Goal: Task Accomplishment & Management: Complete application form

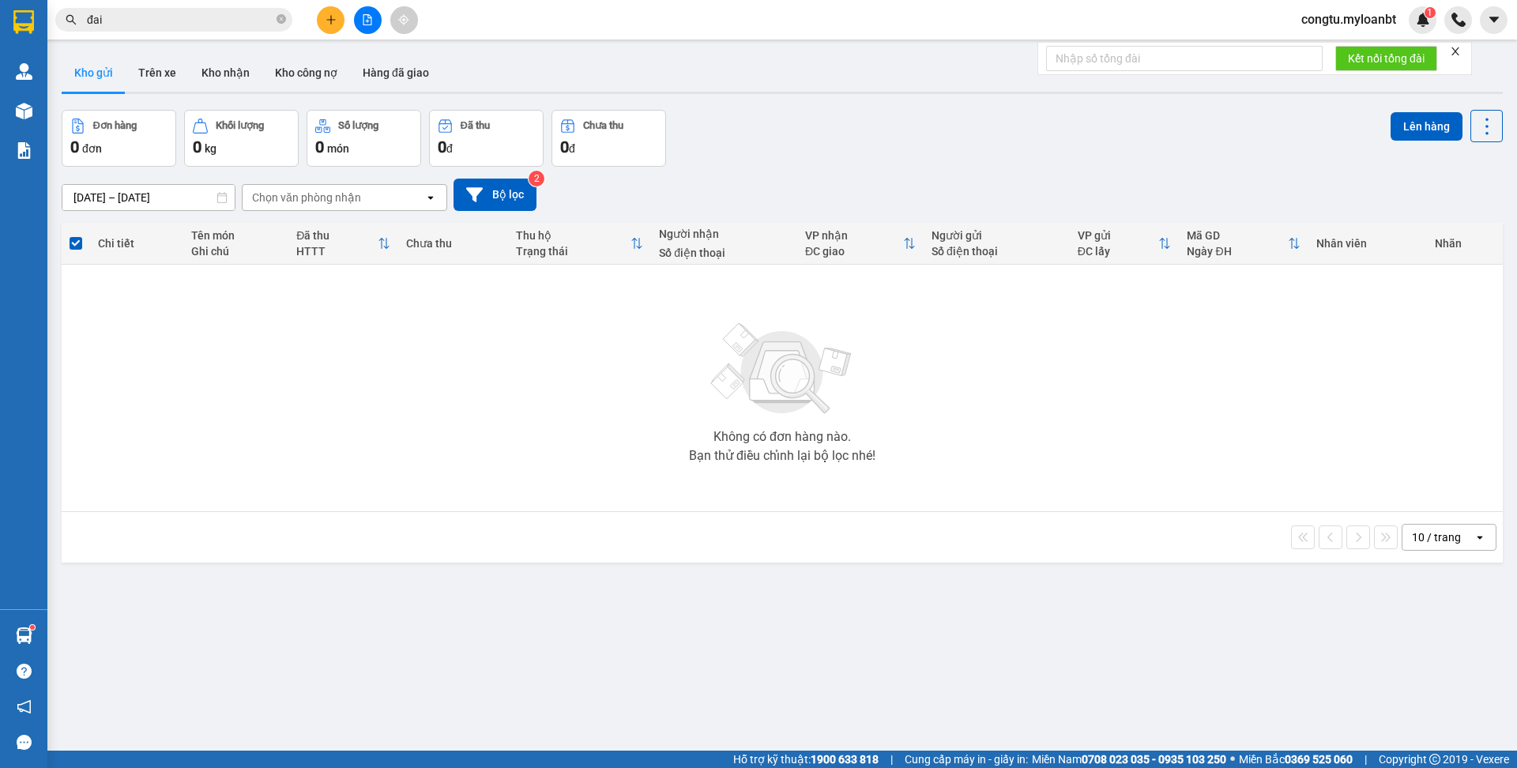
click at [326, 21] on icon "plus" at bounding box center [331, 19] width 11 height 11
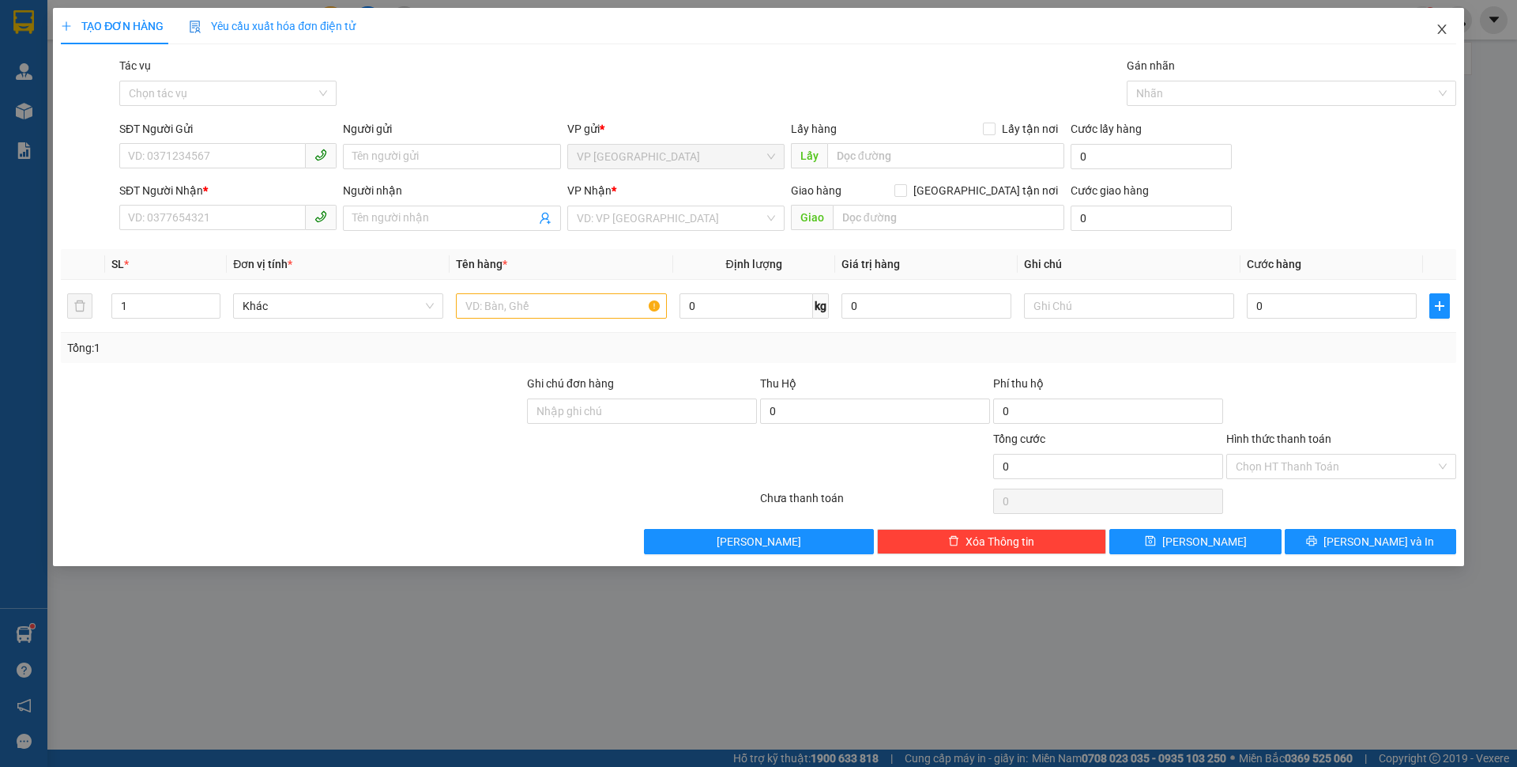
click at [1424, 23] on span "Close" at bounding box center [1442, 30] width 44 height 44
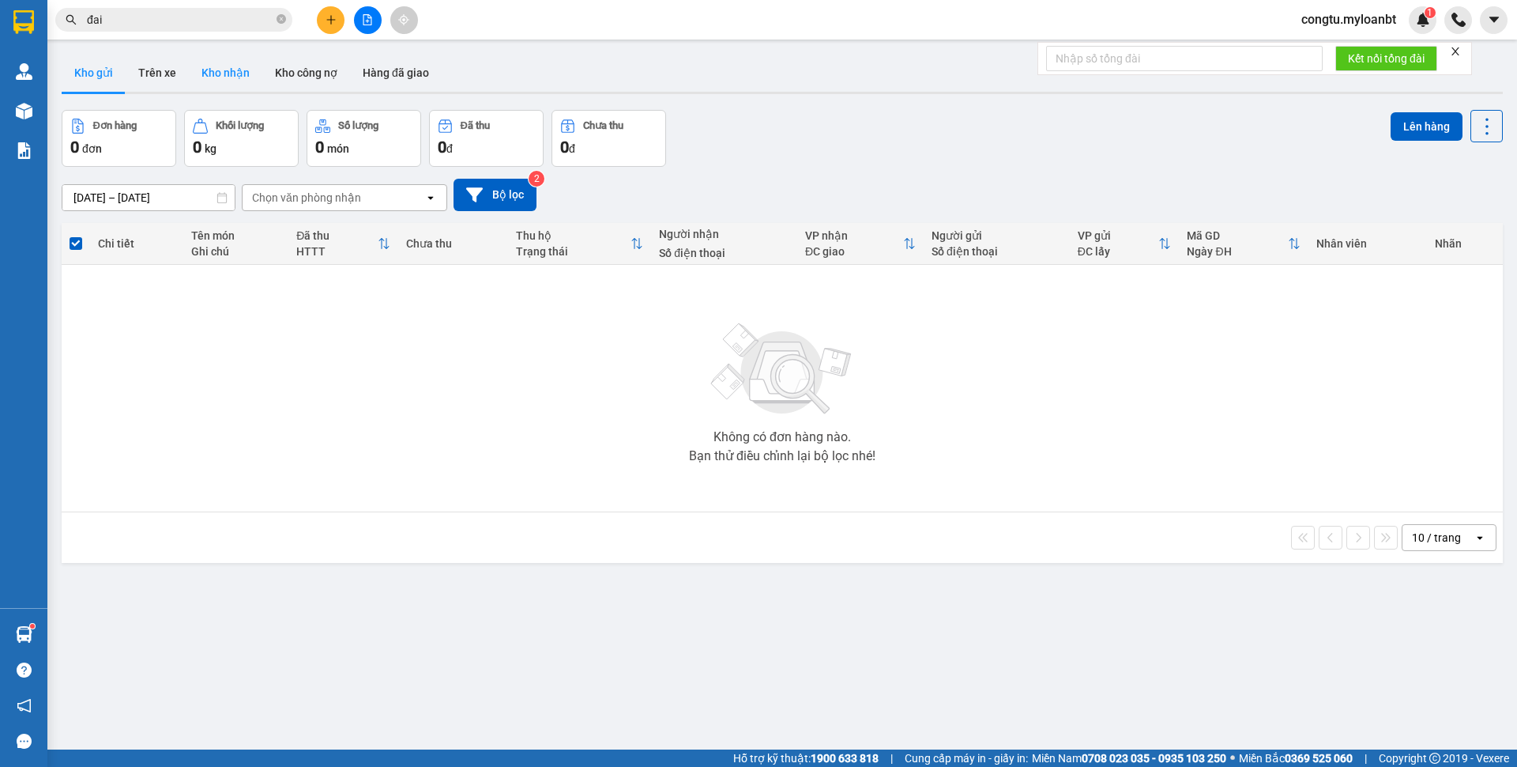
click at [215, 67] on button "Kho nhận" at bounding box center [225, 73] width 73 height 38
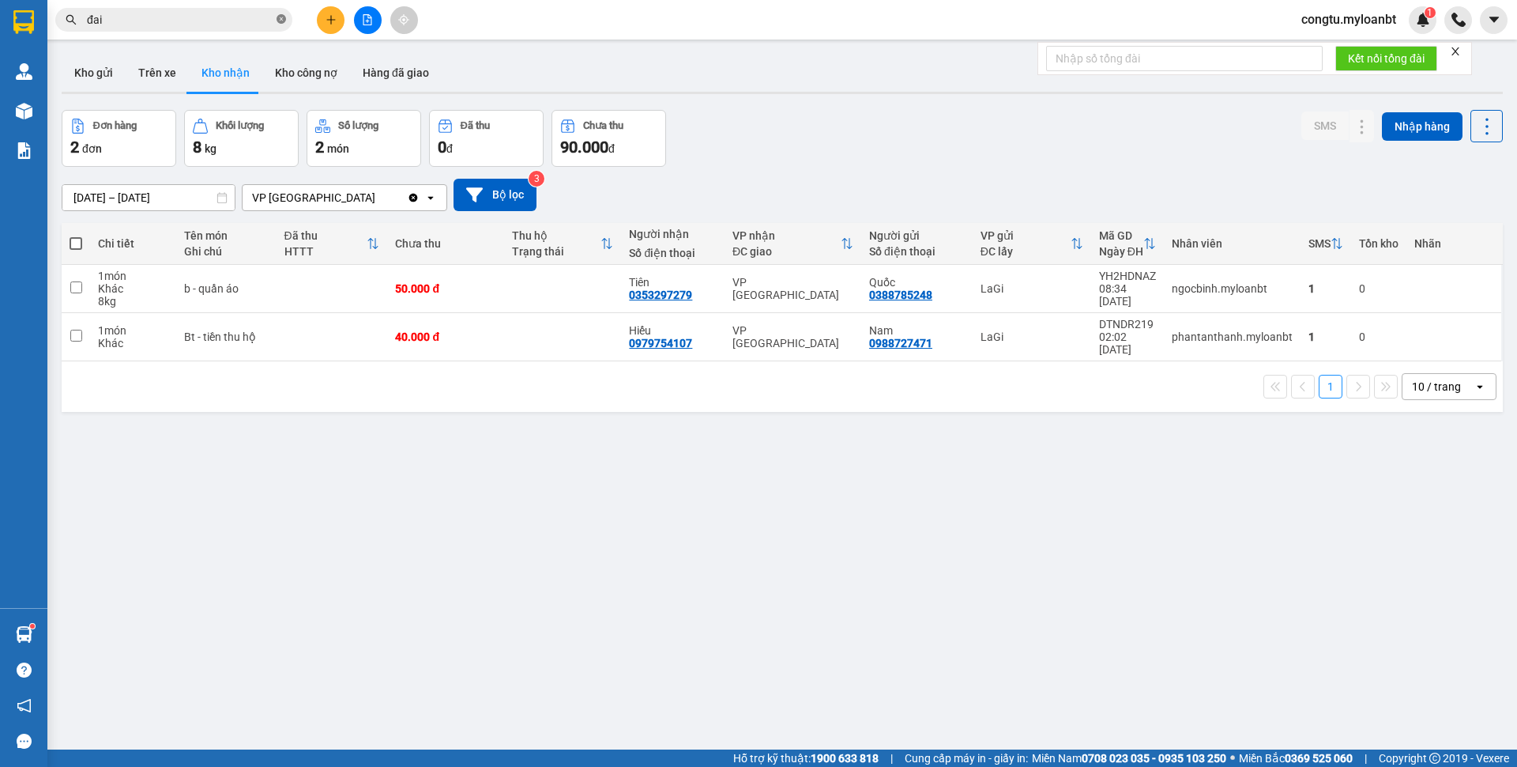
drag, startPoint x: 277, startPoint y: 17, endPoint x: 292, endPoint y: 17, distance: 15.0
click at [277, 17] on icon "close-circle" at bounding box center [281, 18] width 9 height 9
click at [335, 20] on icon "plus" at bounding box center [331, 19] width 11 height 11
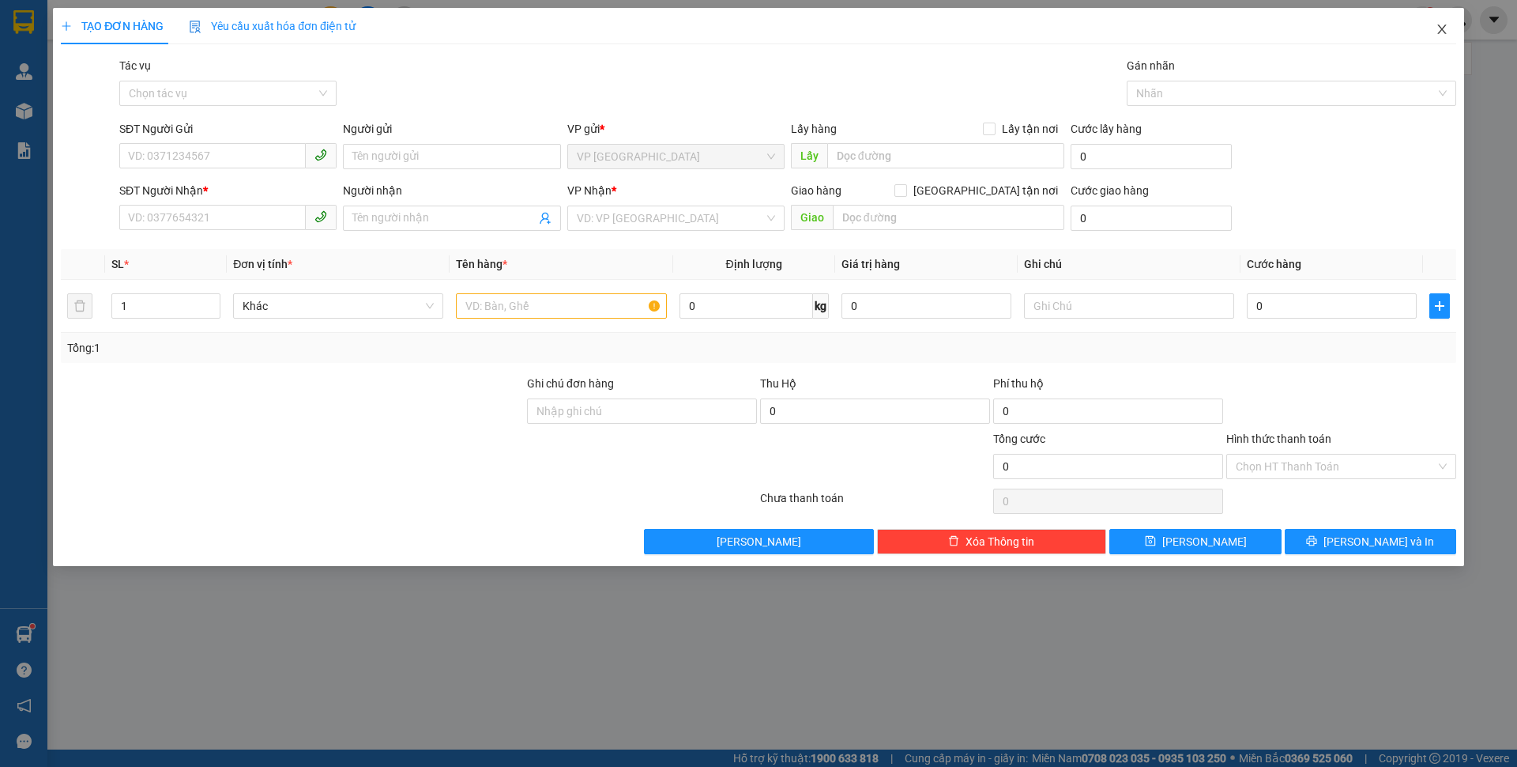
click at [1449, 30] on span "Close" at bounding box center [1442, 30] width 44 height 44
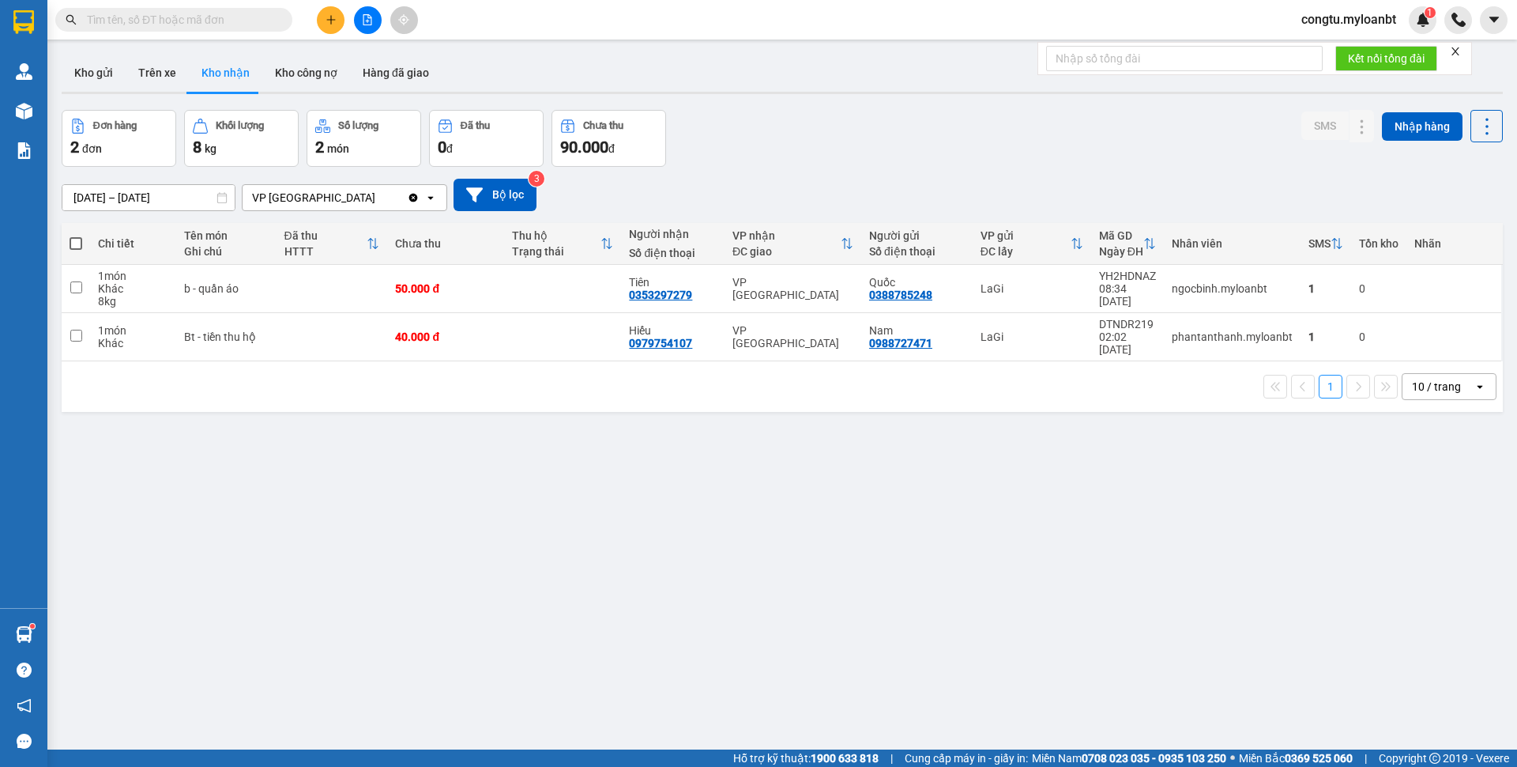
click at [220, 21] on input "text" at bounding box center [180, 19] width 187 height 17
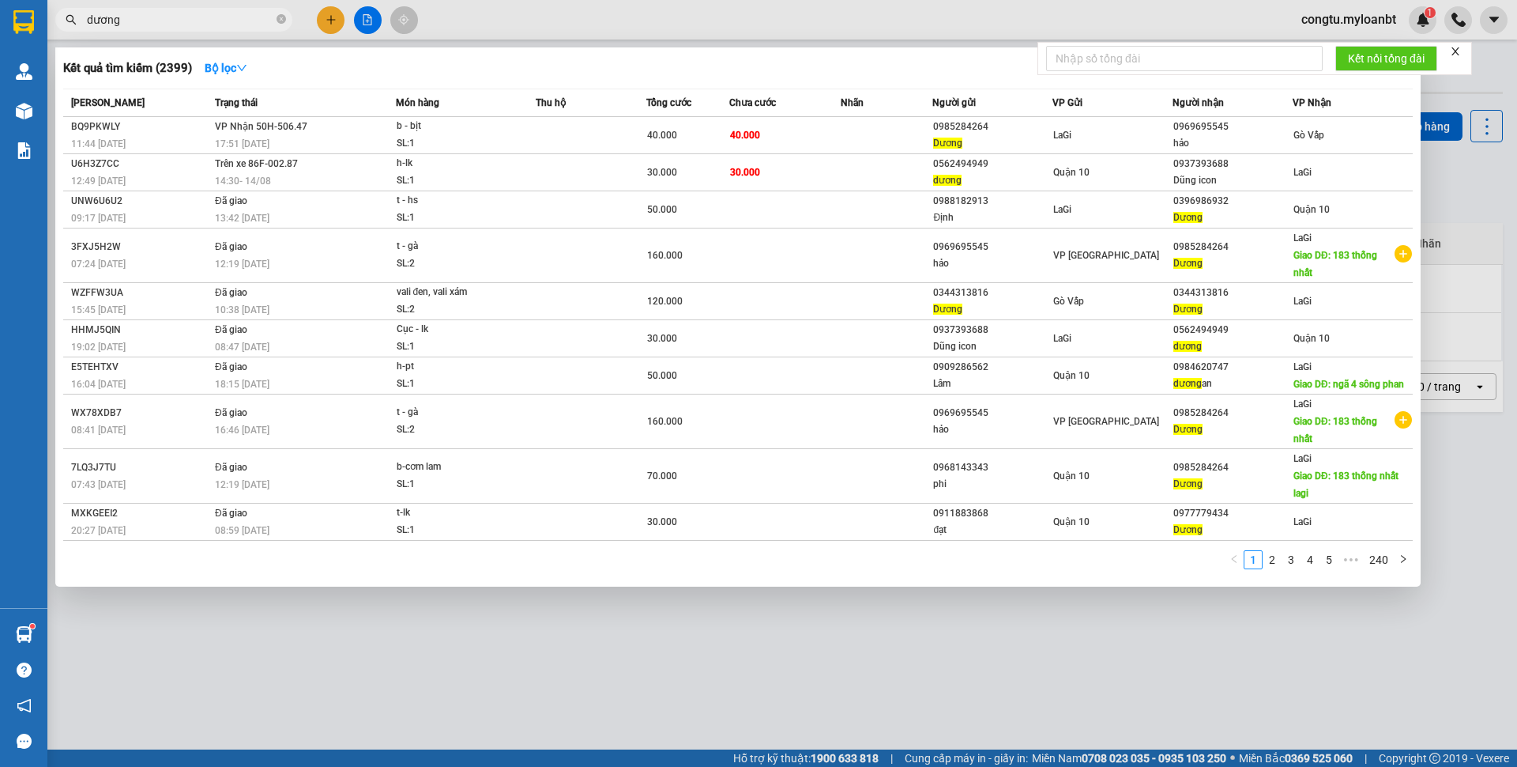
click at [177, 23] on input "dương" at bounding box center [180, 19] width 187 height 17
click at [178, 23] on input "dương" at bounding box center [180, 19] width 187 height 17
click at [179, 26] on input "dương" at bounding box center [180, 19] width 187 height 17
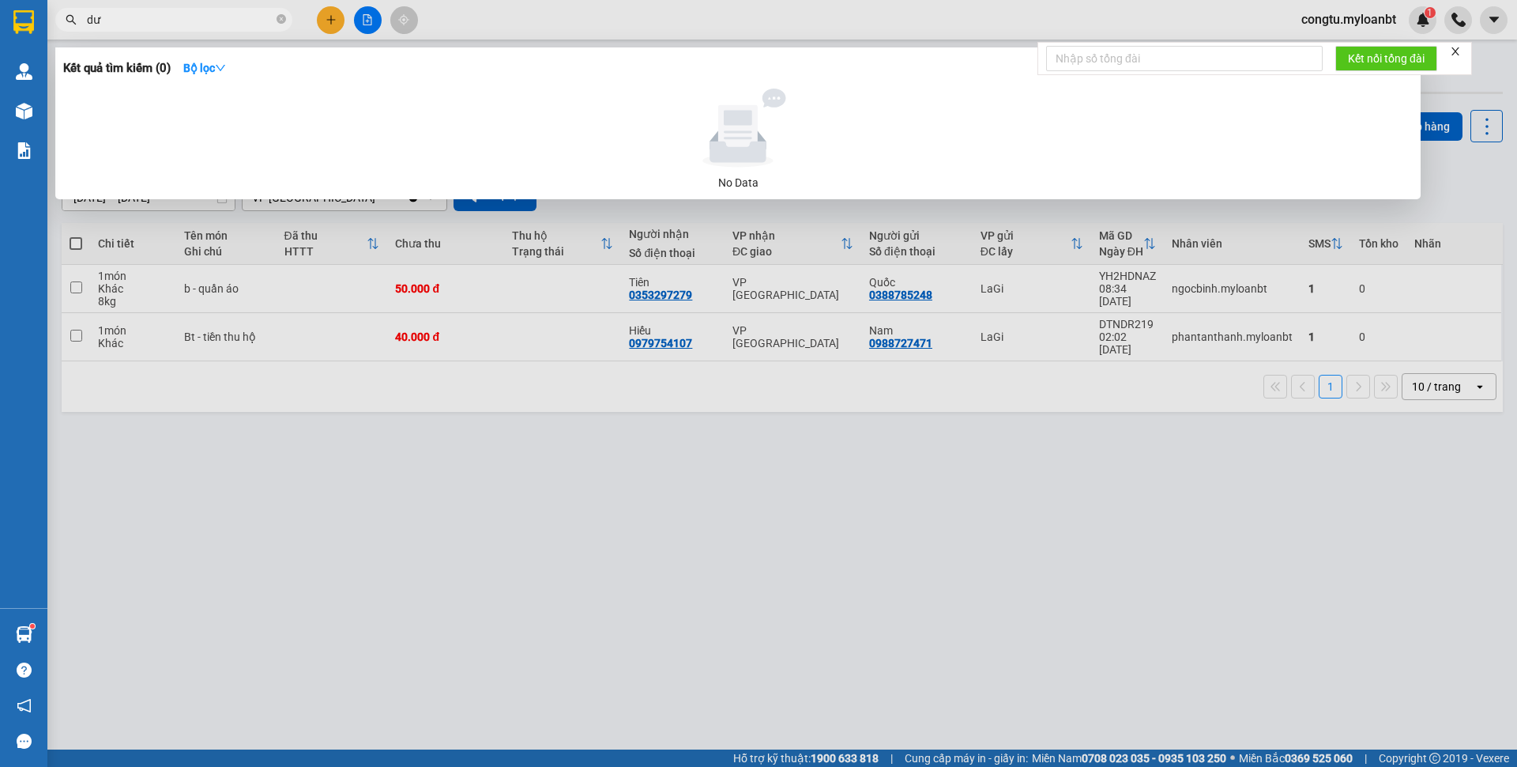
type input "d"
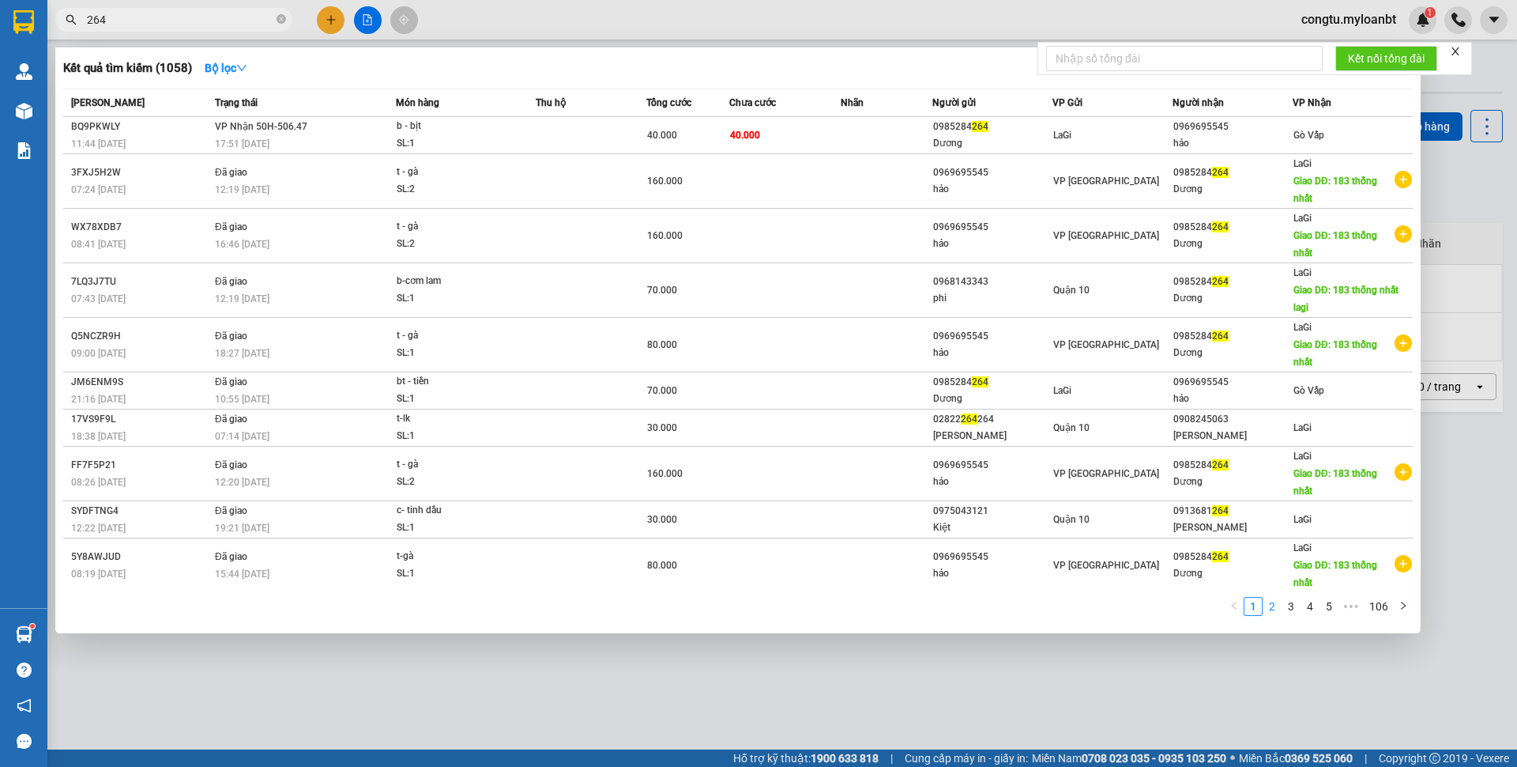
type input "264"
click at [1265, 610] on link "2" at bounding box center [1272, 605] width 17 height 17
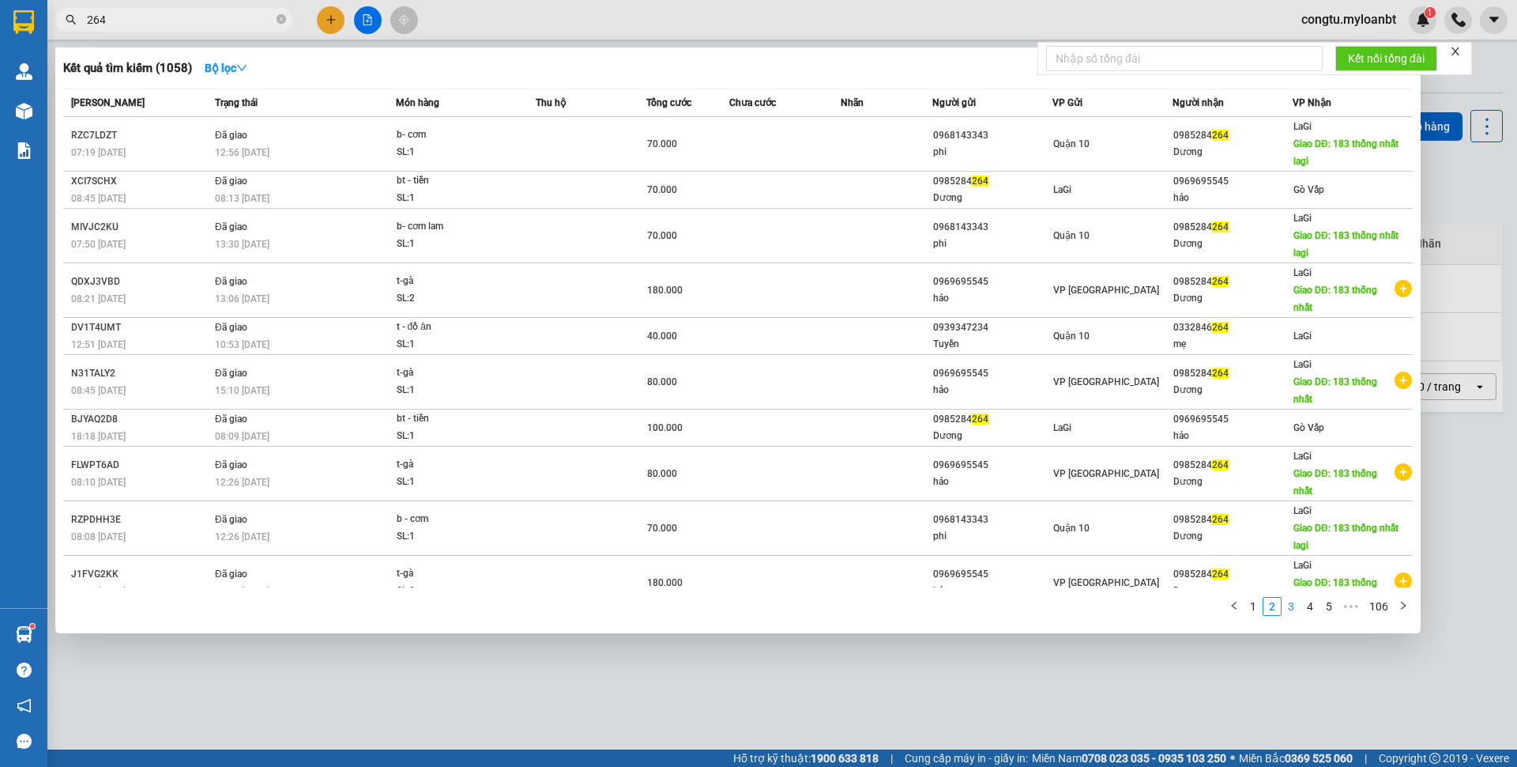
click at [1293, 610] on link "3" at bounding box center [1291, 605] width 17 height 17
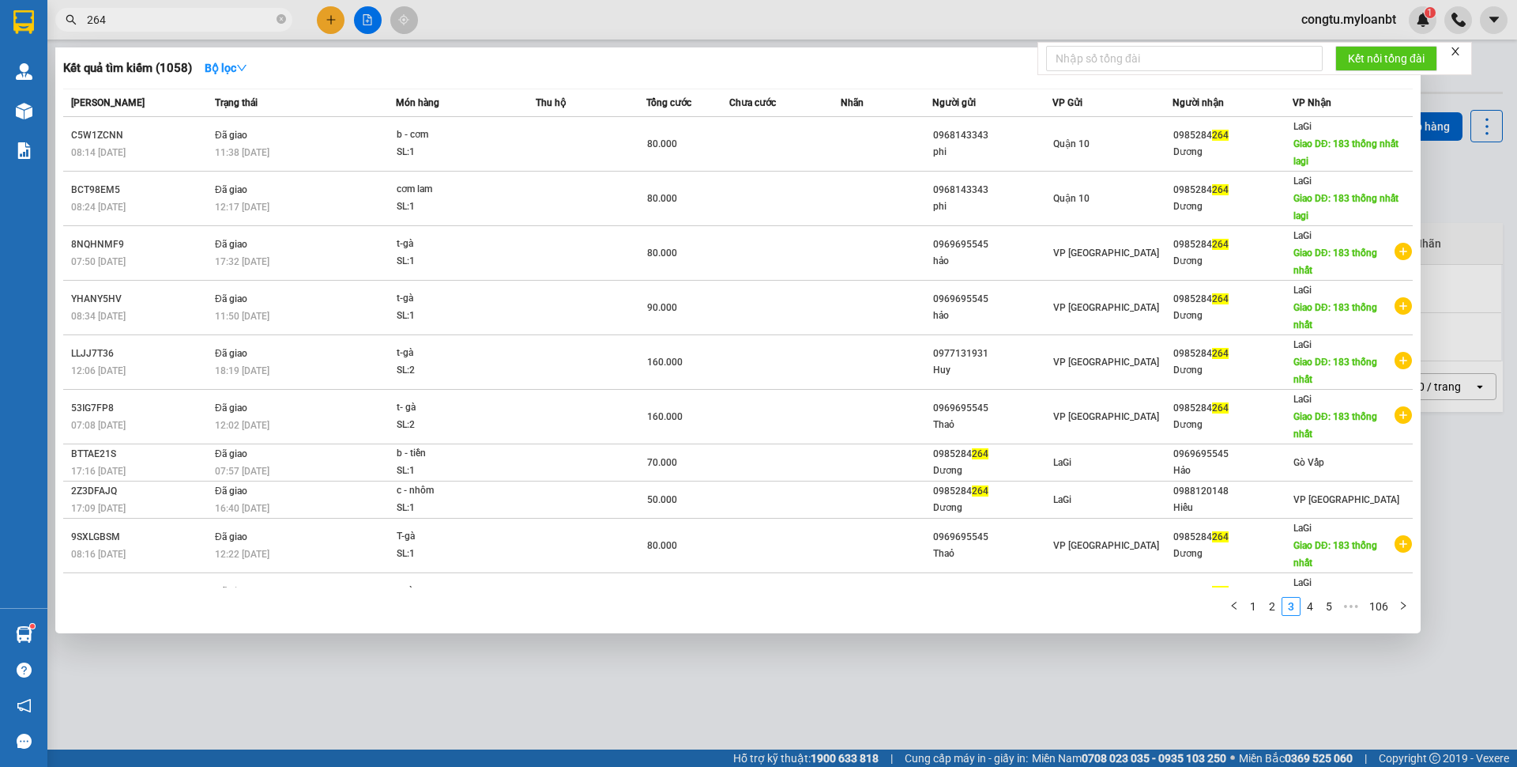
click at [334, 21] on div at bounding box center [758, 383] width 1517 height 767
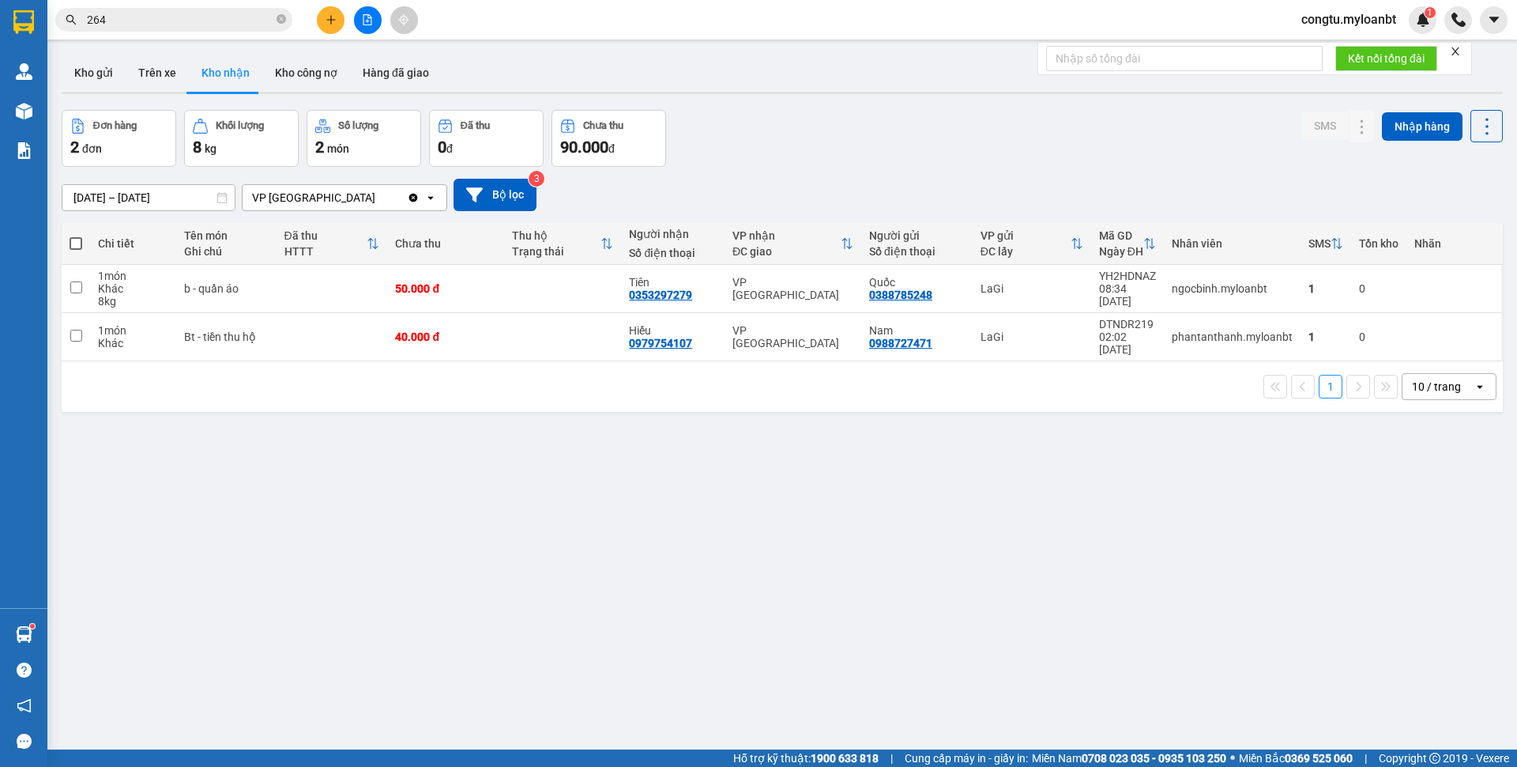
click at [354, 33] on div at bounding box center [367, 20] width 119 height 28
click at [331, 26] on button at bounding box center [331, 20] width 28 height 28
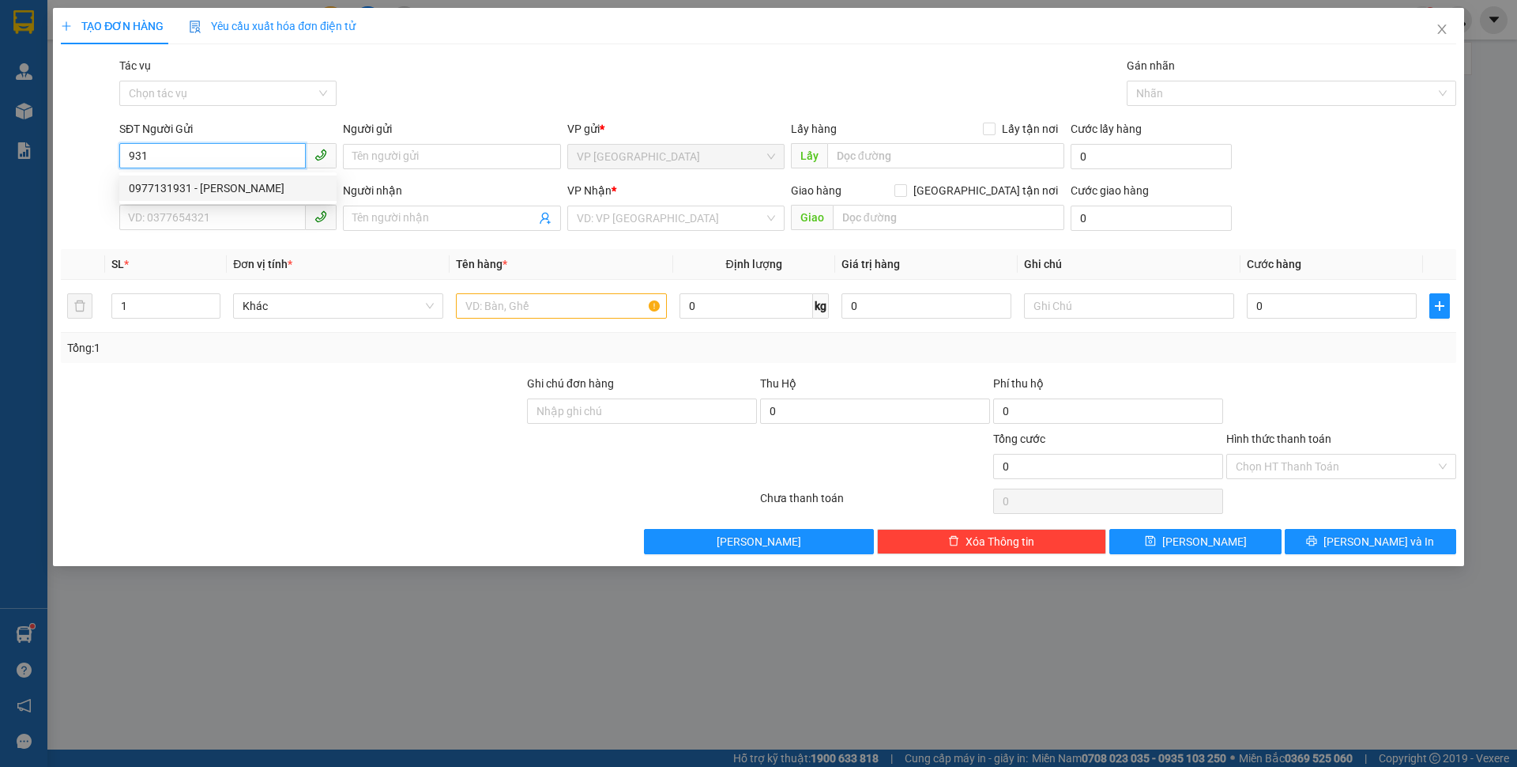
click at [255, 188] on div "0977131931 - [PERSON_NAME]" at bounding box center [228, 187] width 198 height 17
type input "0977131931"
type input "Huy"
type input "0985284264"
type input "Dương"
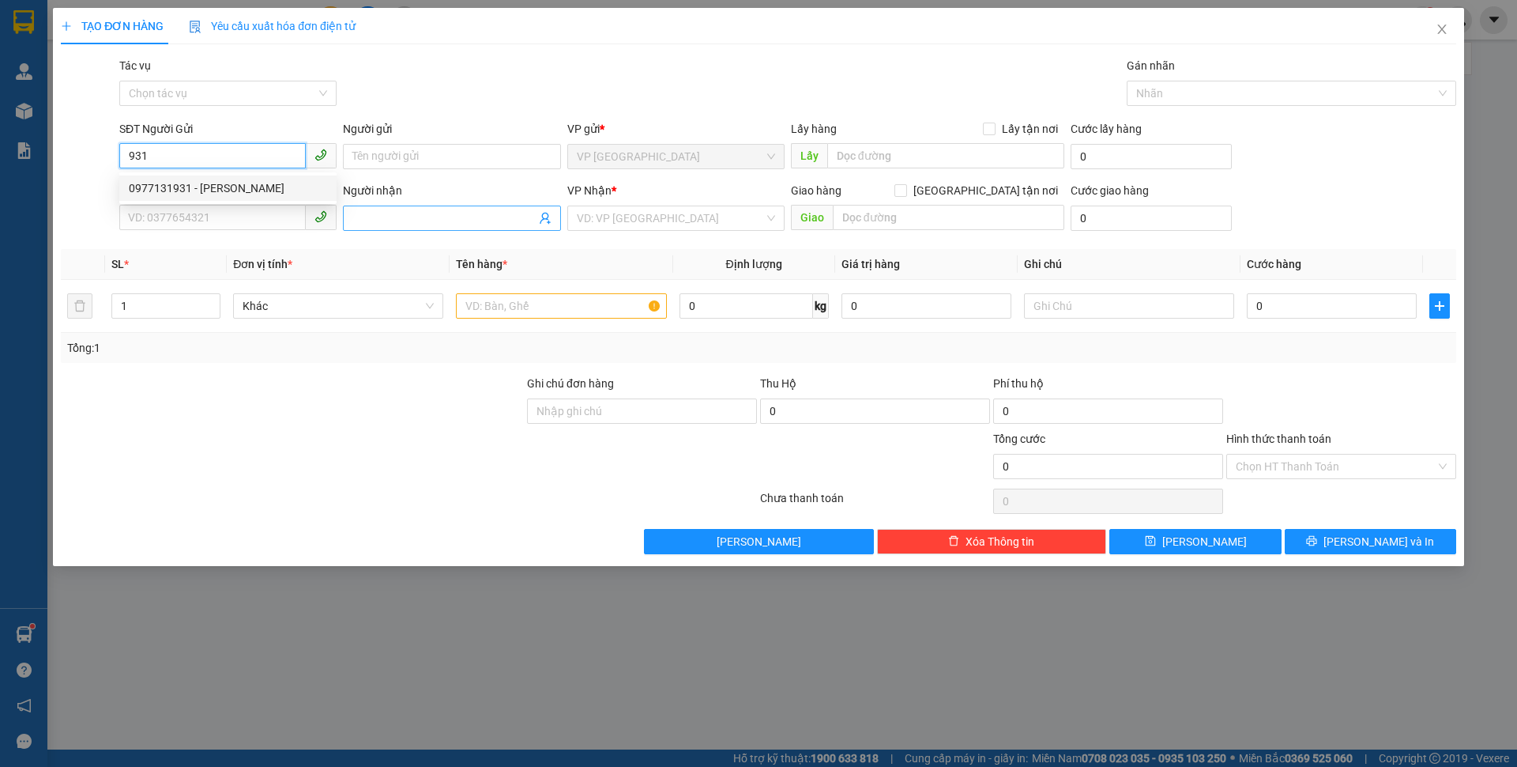
type input "183 thống nhất"
type input "0977131931"
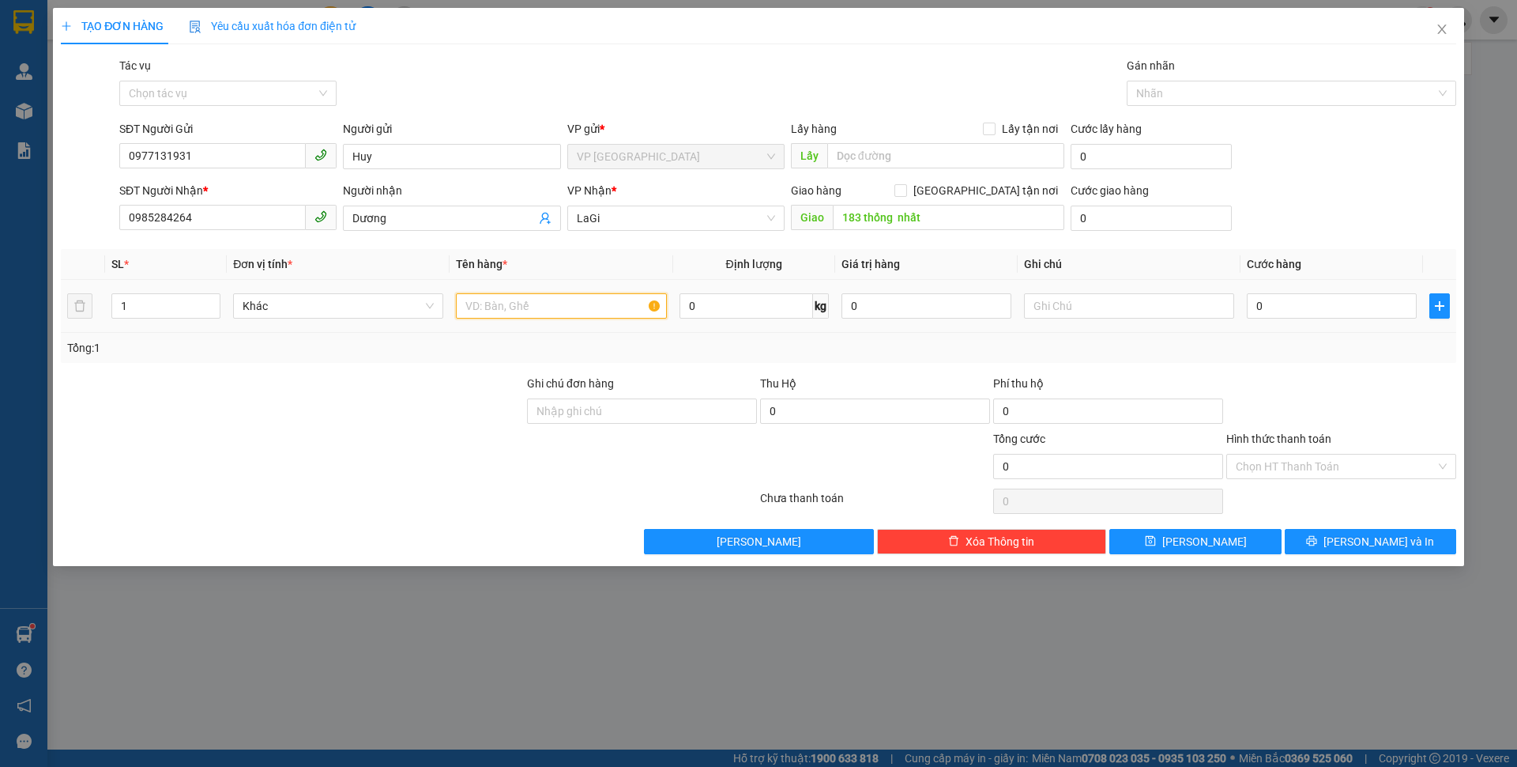
click at [541, 315] on input "text" at bounding box center [561, 305] width 210 height 25
type input "t - gà"
click at [1321, 306] on input "0" at bounding box center [1332, 305] width 170 height 25
type input "9"
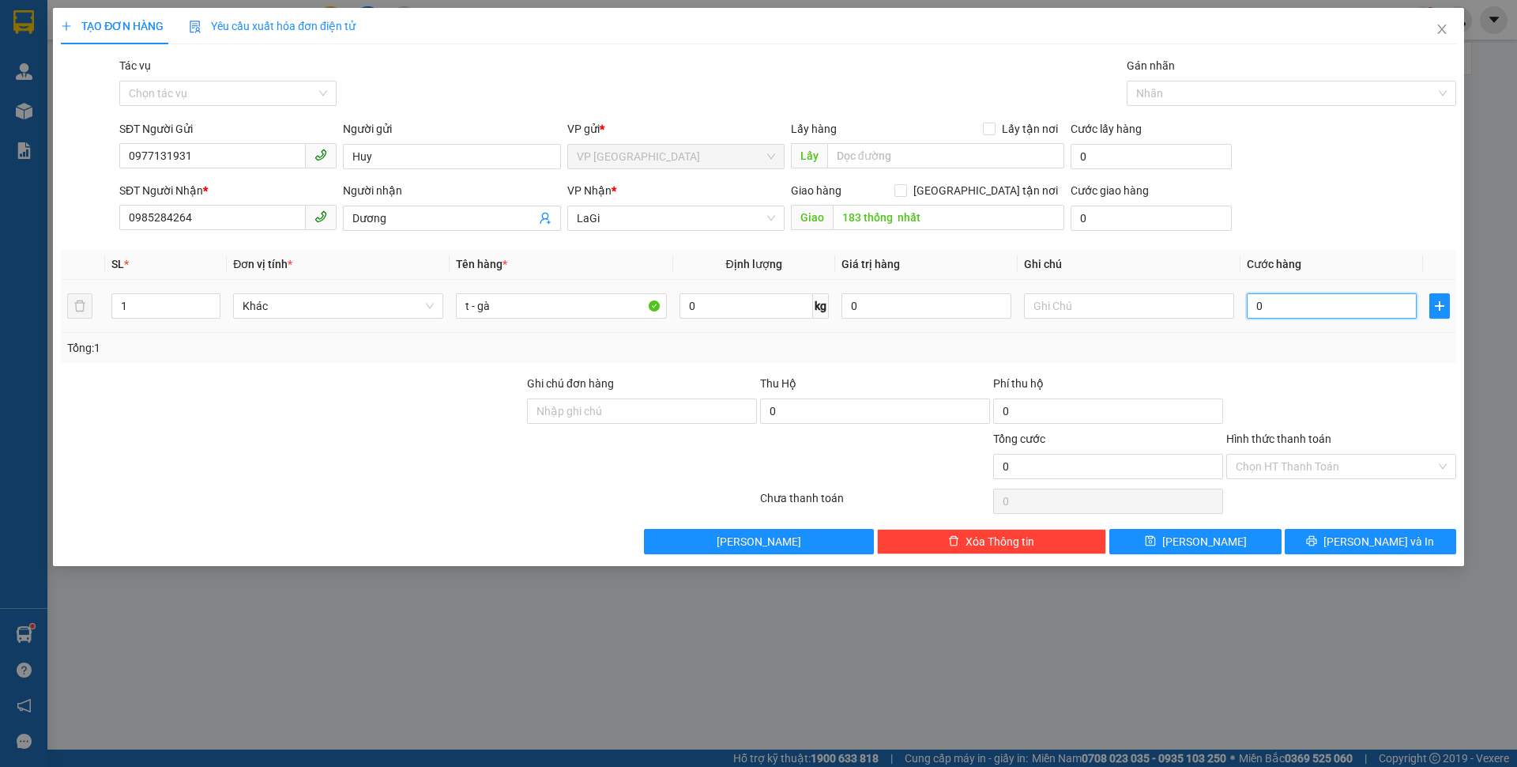
type input "9"
type input "90"
type input "90.000"
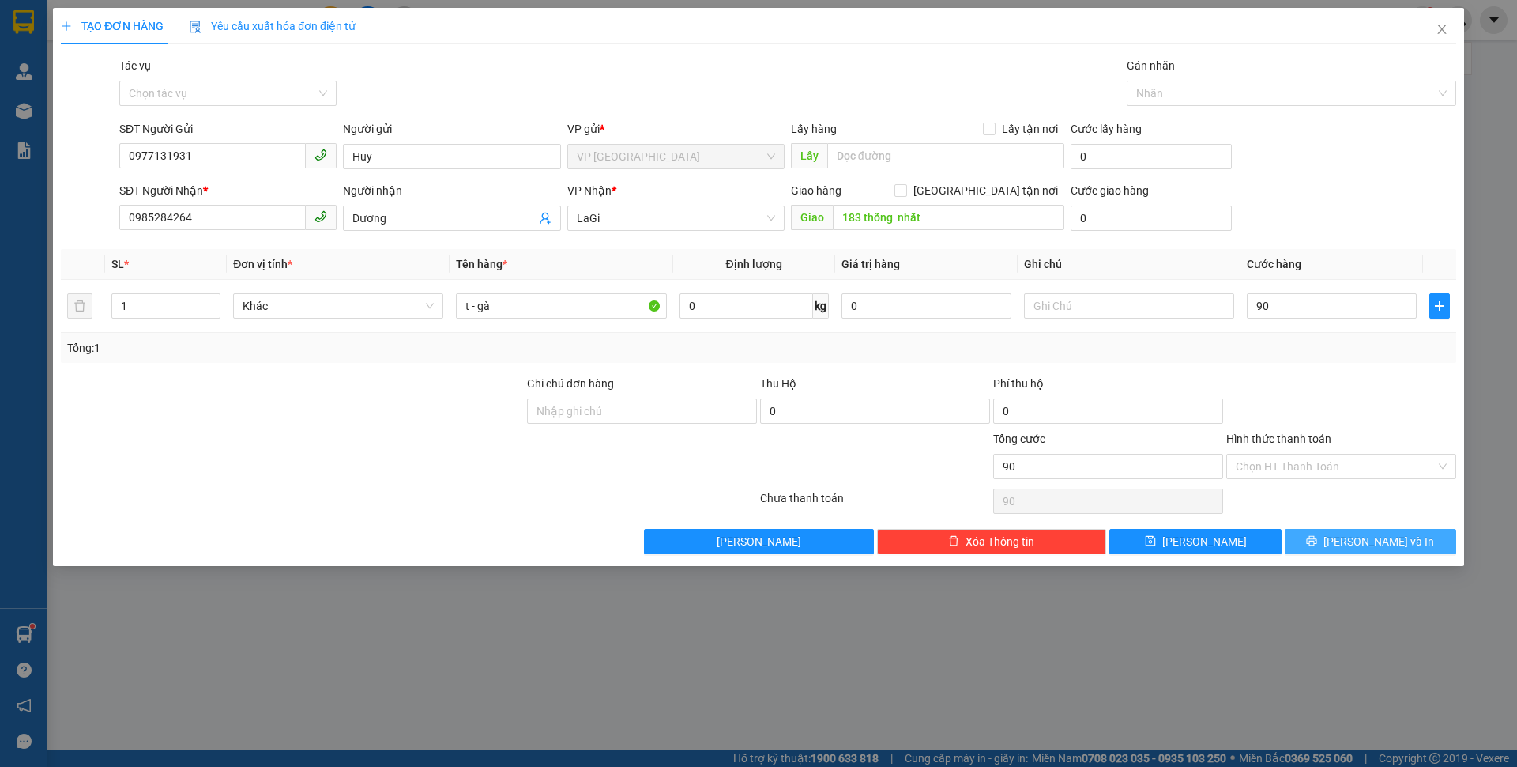
type input "90.000"
click at [1416, 535] on button "[PERSON_NAME] và In" at bounding box center [1370, 541] width 171 height 25
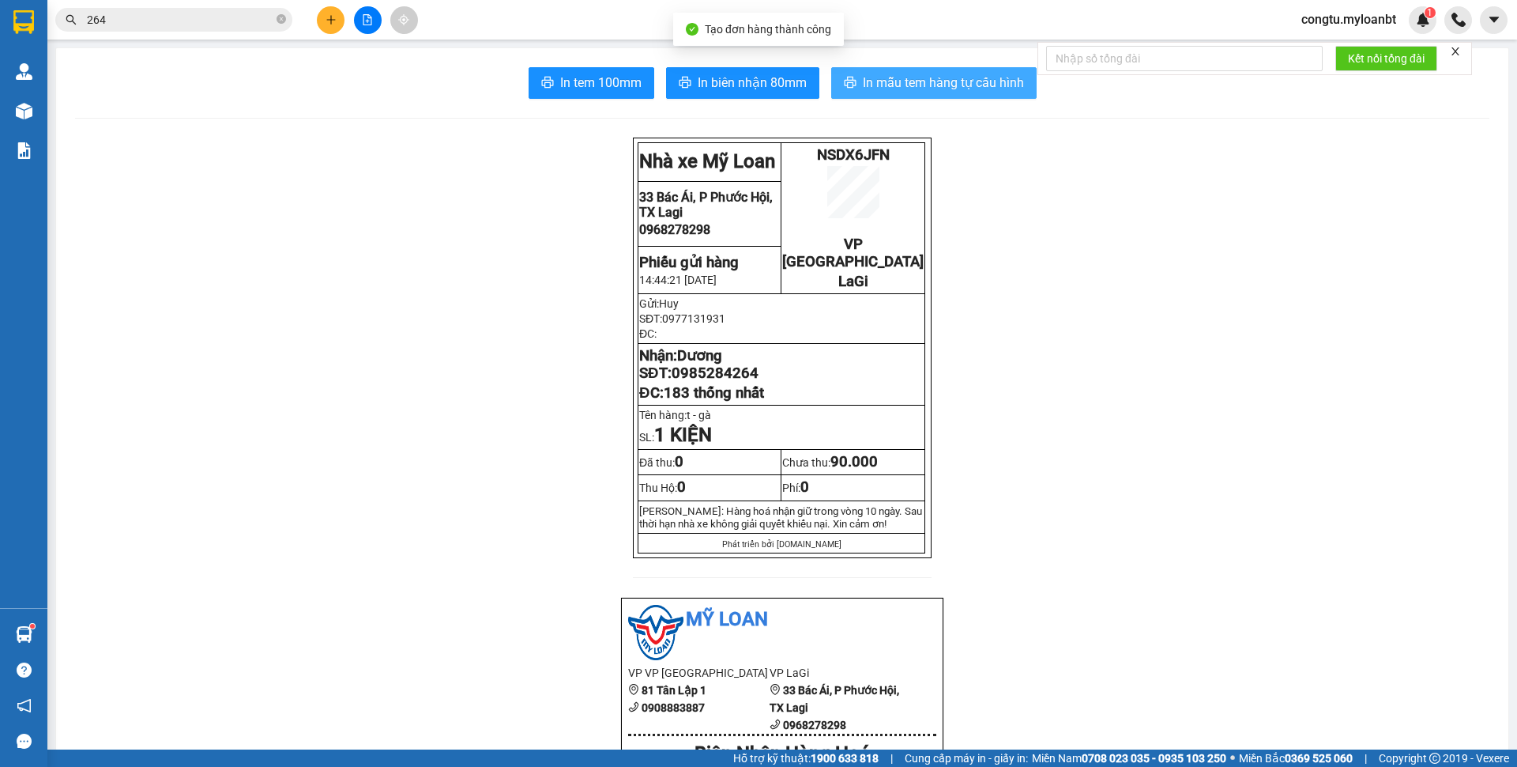
click at [1016, 93] on button "In mẫu tem hàng tự cấu hình" at bounding box center [933, 83] width 205 height 32
click at [339, 21] on button at bounding box center [331, 20] width 28 height 28
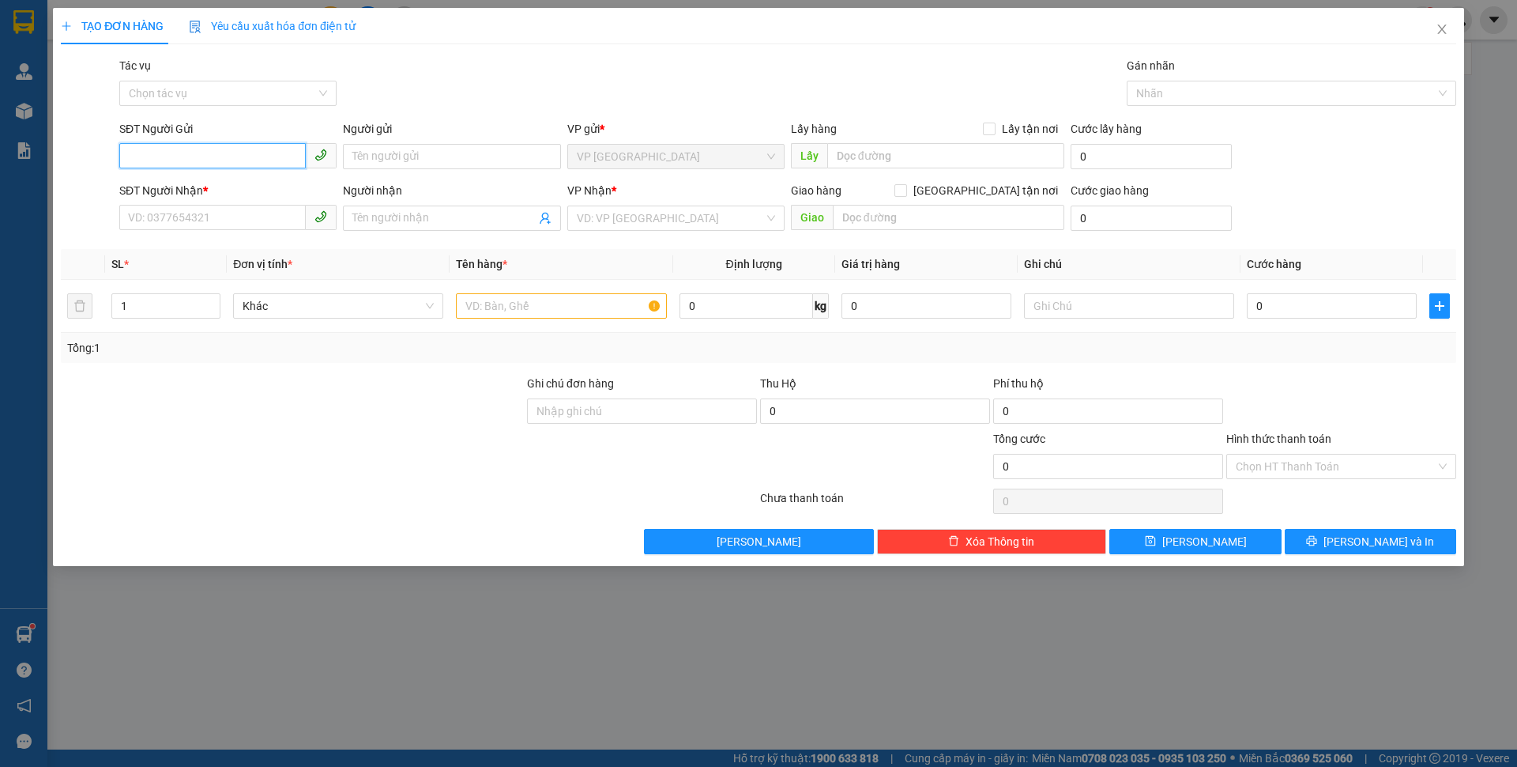
click at [270, 154] on input "SĐT Người Gửi" at bounding box center [212, 155] width 187 height 25
drag, startPoint x: 235, startPoint y: 200, endPoint x: 234, endPoint y: 221, distance: 21.4
click at [235, 202] on div "SĐT Người Nhận *" at bounding box center [227, 194] width 217 height 24
drag, startPoint x: 234, startPoint y: 221, endPoint x: 286, endPoint y: 215, distance: 52.5
click at [235, 221] on input "SĐT Người Nhận *" at bounding box center [212, 217] width 187 height 25
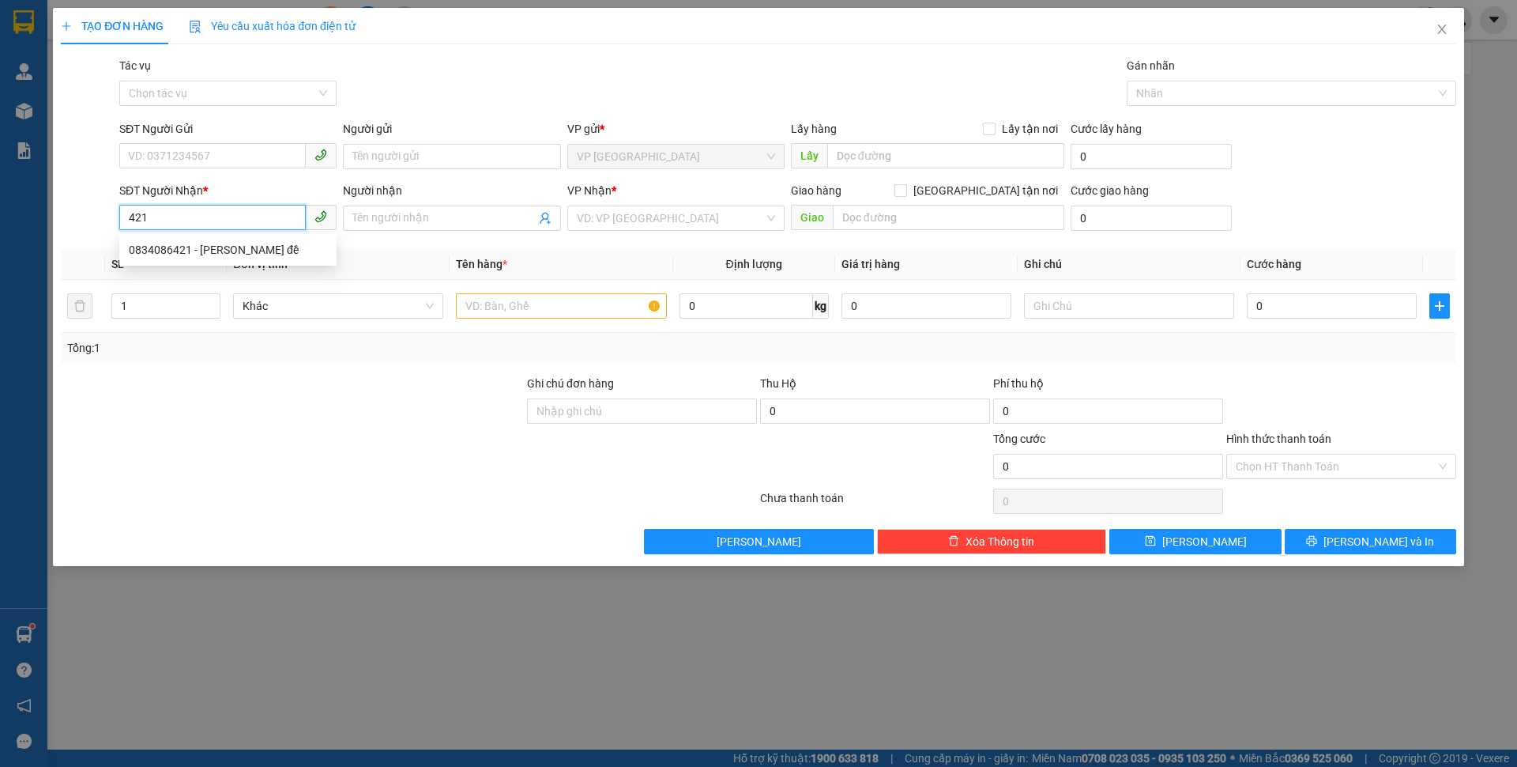
click at [239, 217] on input "421" at bounding box center [212, 217] width 187 height 25
drag, startPoint x: 242, startPoint y: 252, endPoint x: 241, endPoint y: 205, distance: 47.4
click at [242, 252] on div "0834086421 - [PERSON_NAME] đề" at bounding box center [228, 249] width 198 height 17
type input "0834086421"
type input "Hải bồ đề"
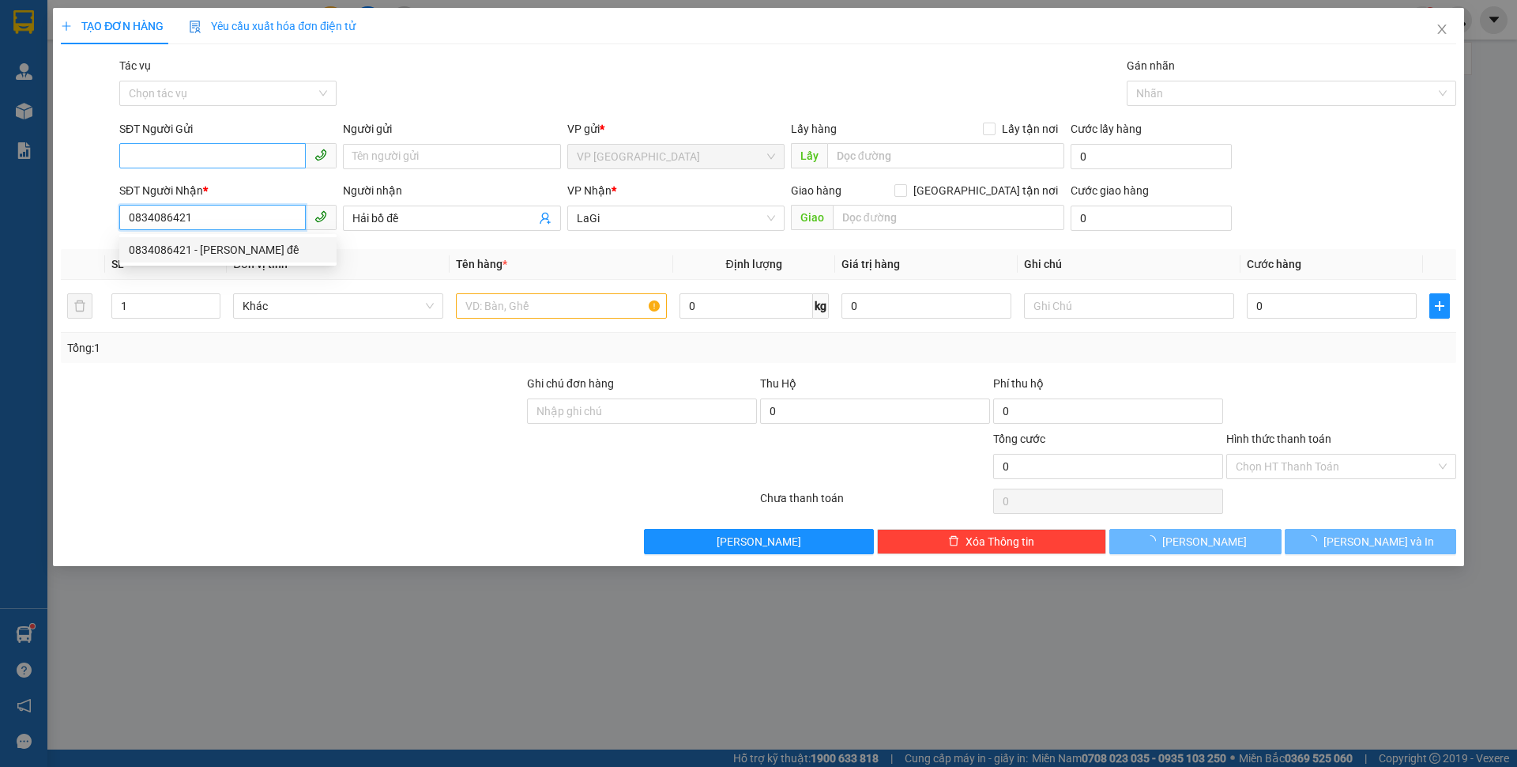
type input "0834086421"
click at [240, 152] on input "SĐT Người Gửi" at bounding box center [212, 155] width 187 height 25
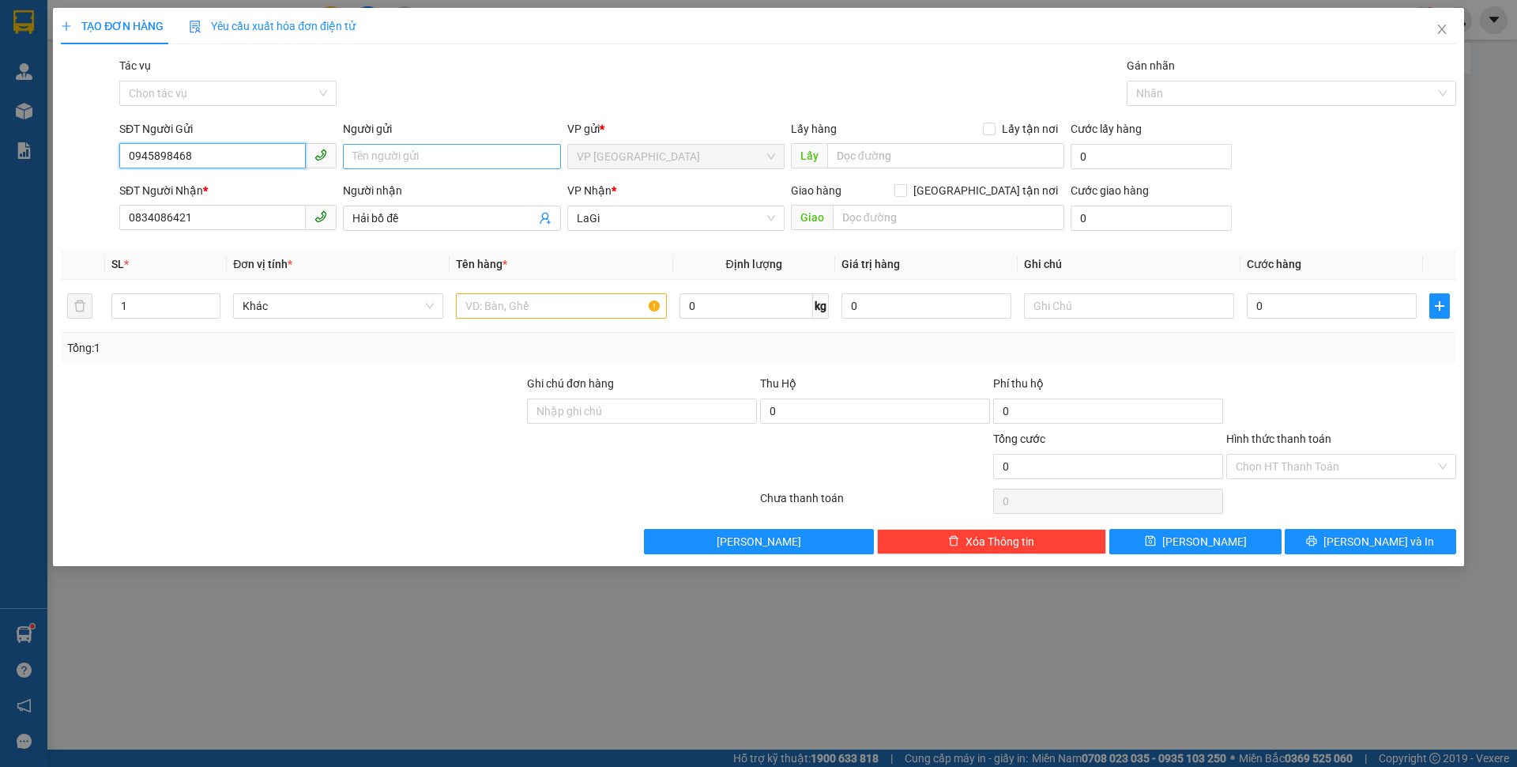
type input "0945898468"
click at [364, 156] on input "Người gửi" at bounding box center [451, 156] width 217 height 25
type input "tài ( chị núm )"
drag, startPoint x: 564, startPoint y: 315, endPoint x: 556, endPoint y: 313, distance: 8.1
click at [564, 315] on input "text" at bounding box center [561, 305] width 210 height 25
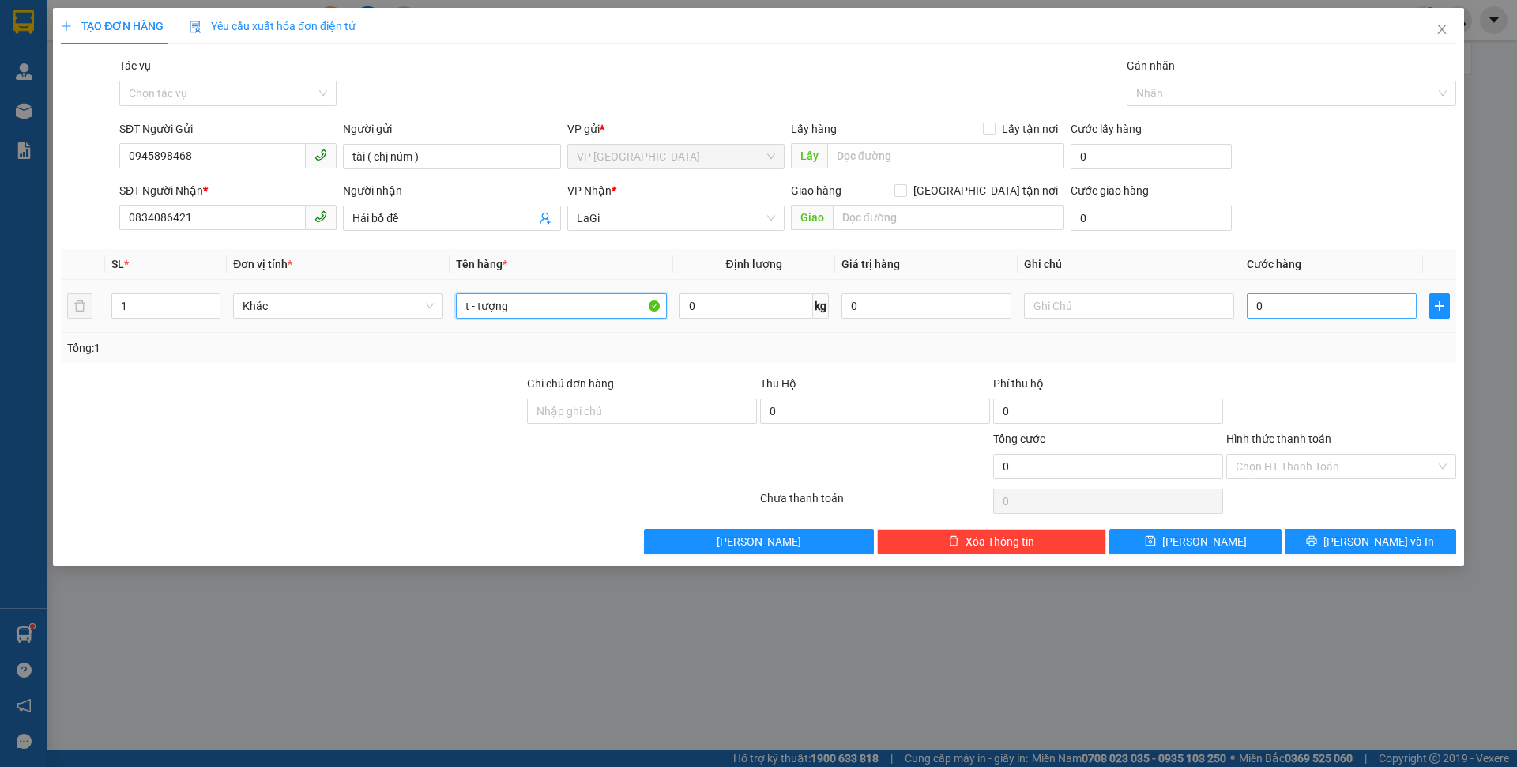
type input "t - tượng"
click at [1318, 300] on input "0" at bounding box center [1332, 305] width 170 height 25
type input "5"
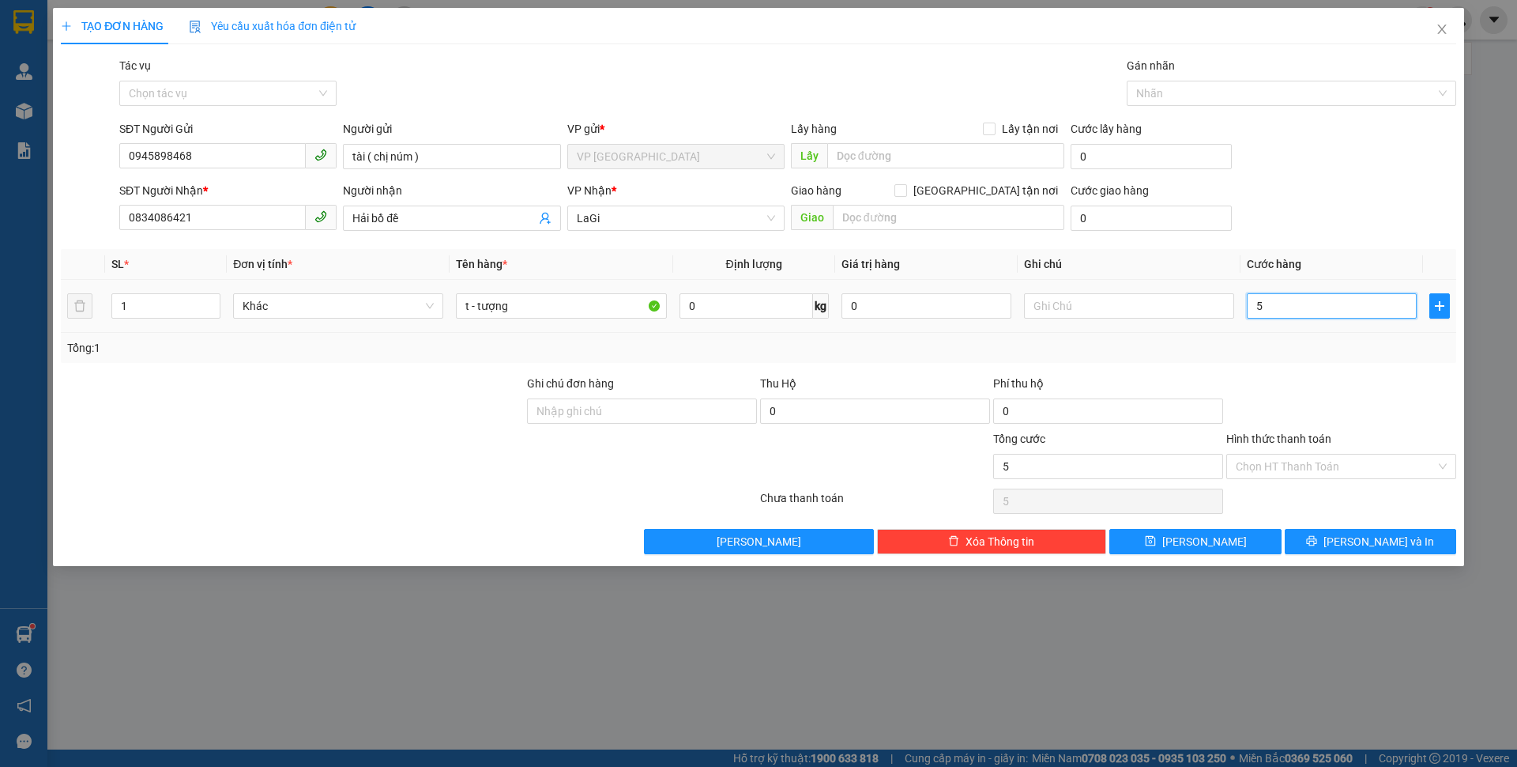
type input "50"
click at [1379, 544] on span "[PERSON_NAME] và In" at bounding box center [1379, 541] width 111 height 17
type input "50.000"
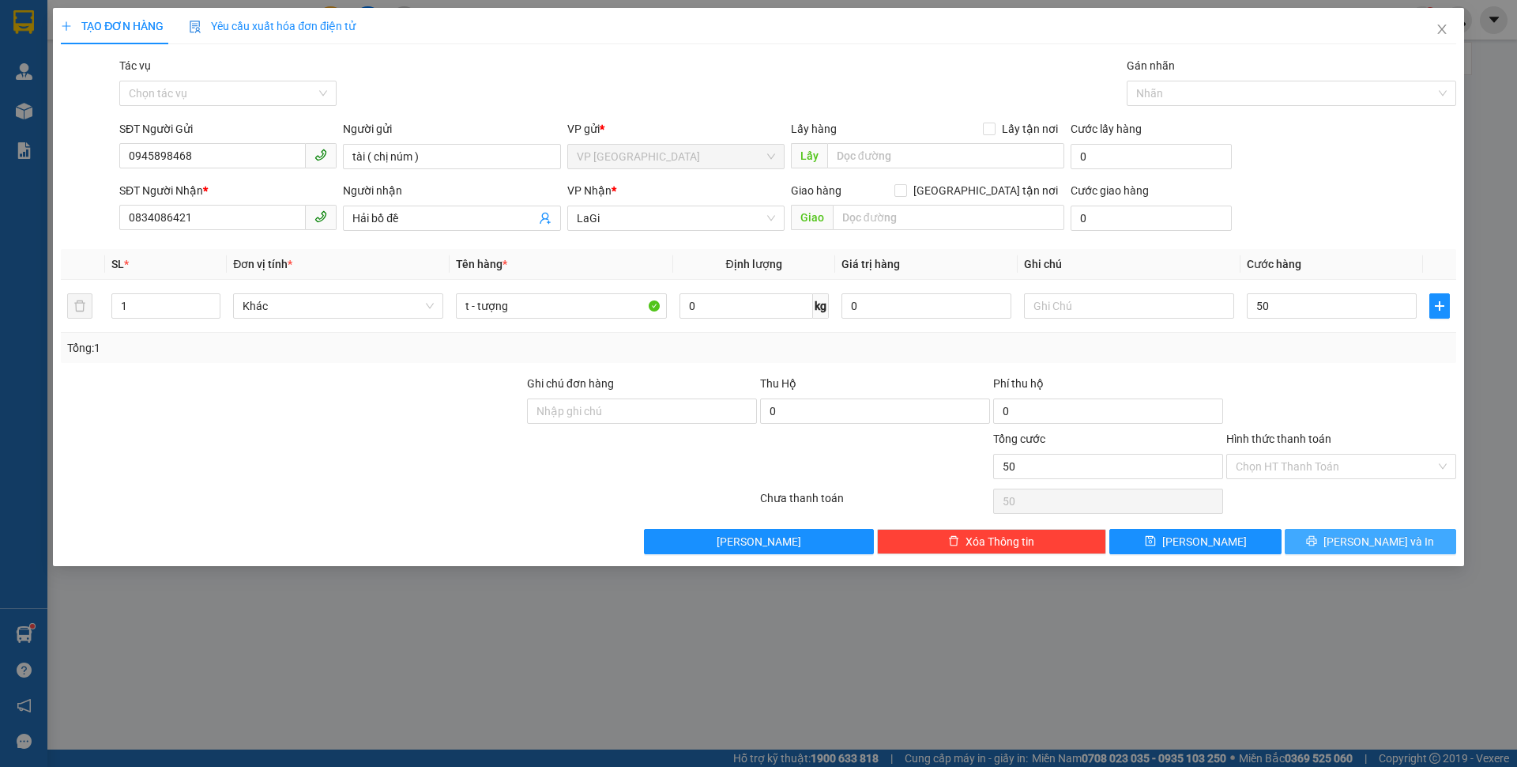
type input "50.000"
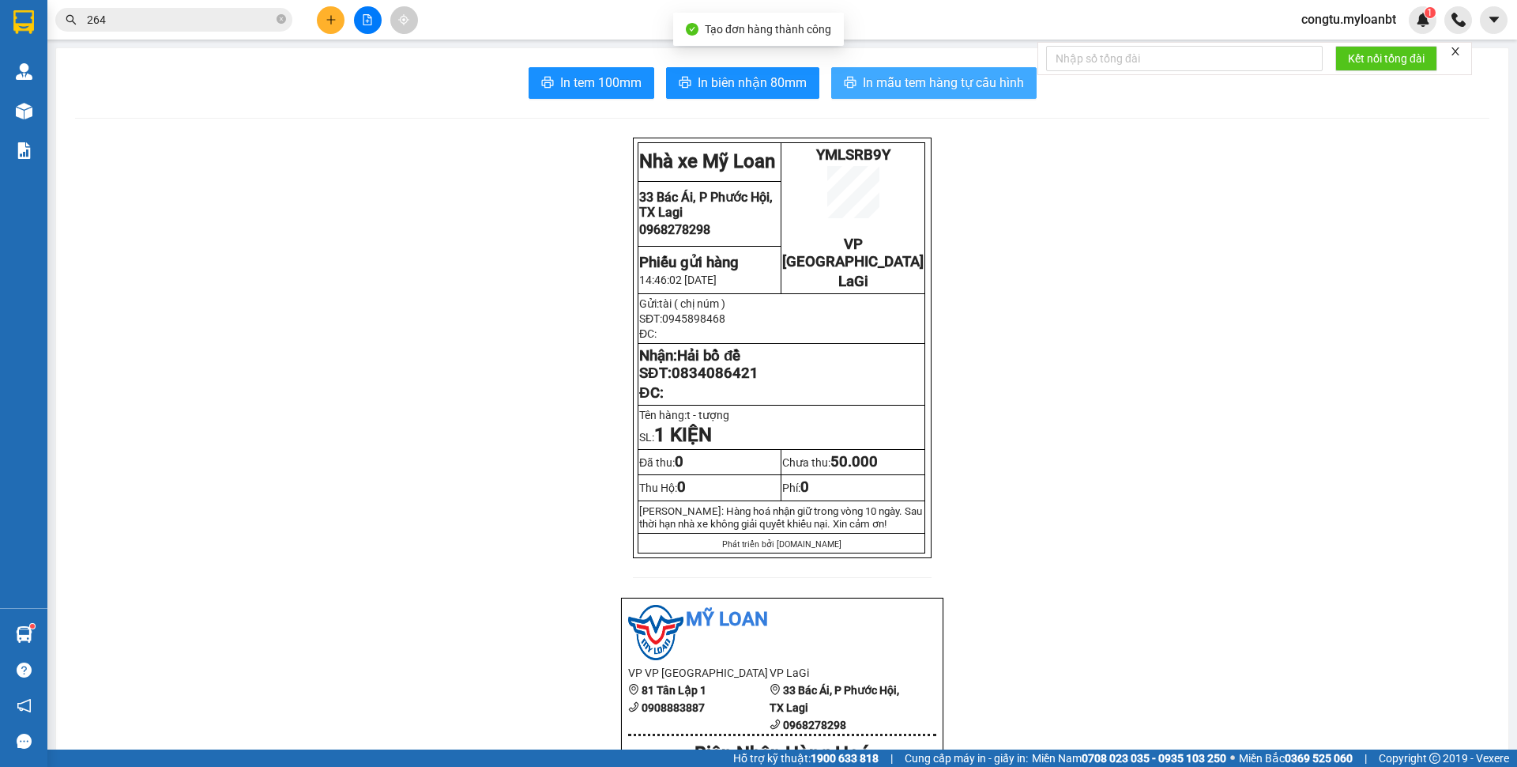
click at [975, 77] on span "In mẫu tem hàng tự cấu hình" at bounding box center [943, 83] width 161 height 20
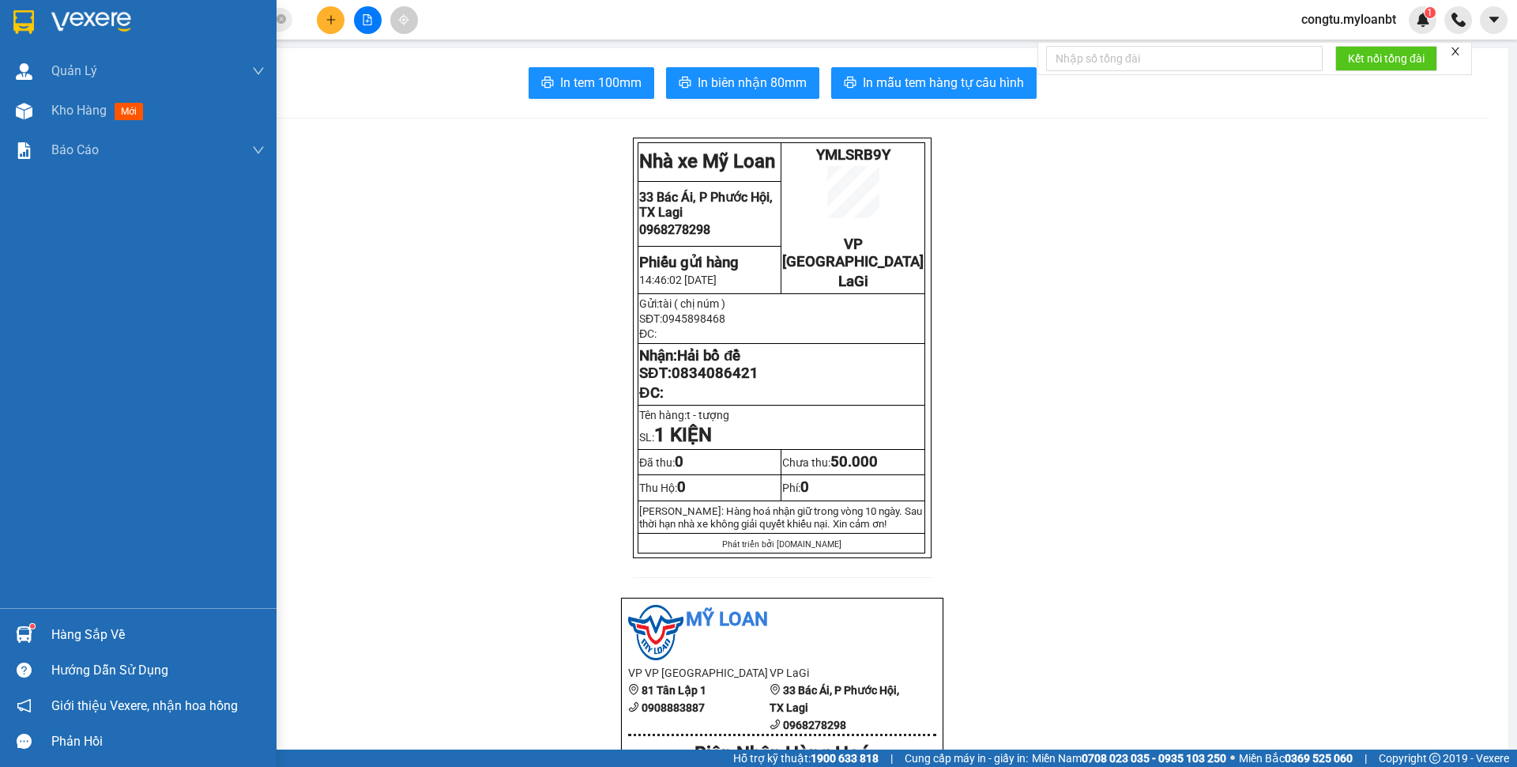
click at [73, 633] on div "Hàng sắp về" at bounding box center [157, 635] width 213 height 24
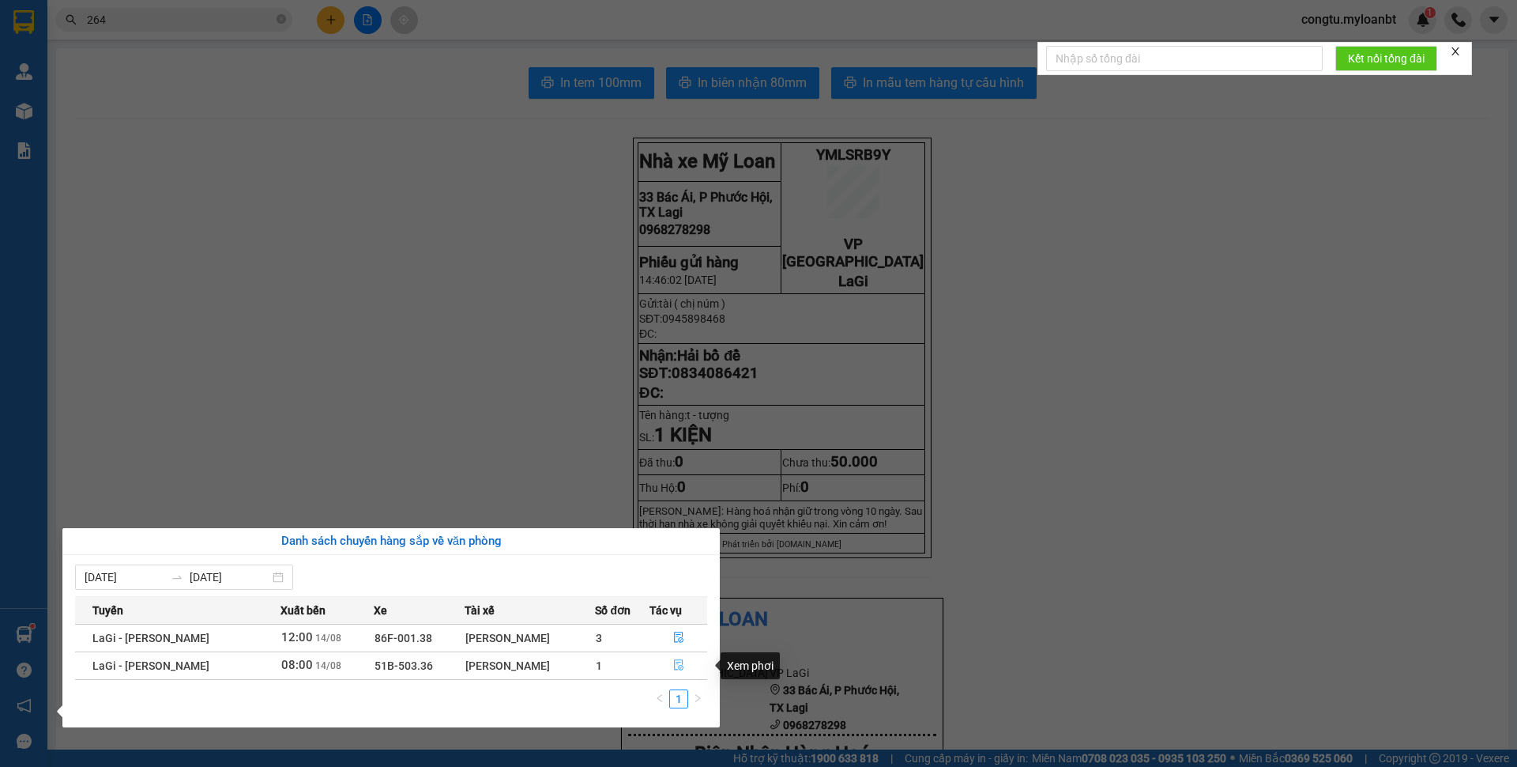
drag, startPoint x: 680, startPoint y: 662, endPoint x: 707, endPoint y: 650, distance: 30.4
click at [680, 662] on icon "file-done" at bounding box center [678, 664] width 11 height 11
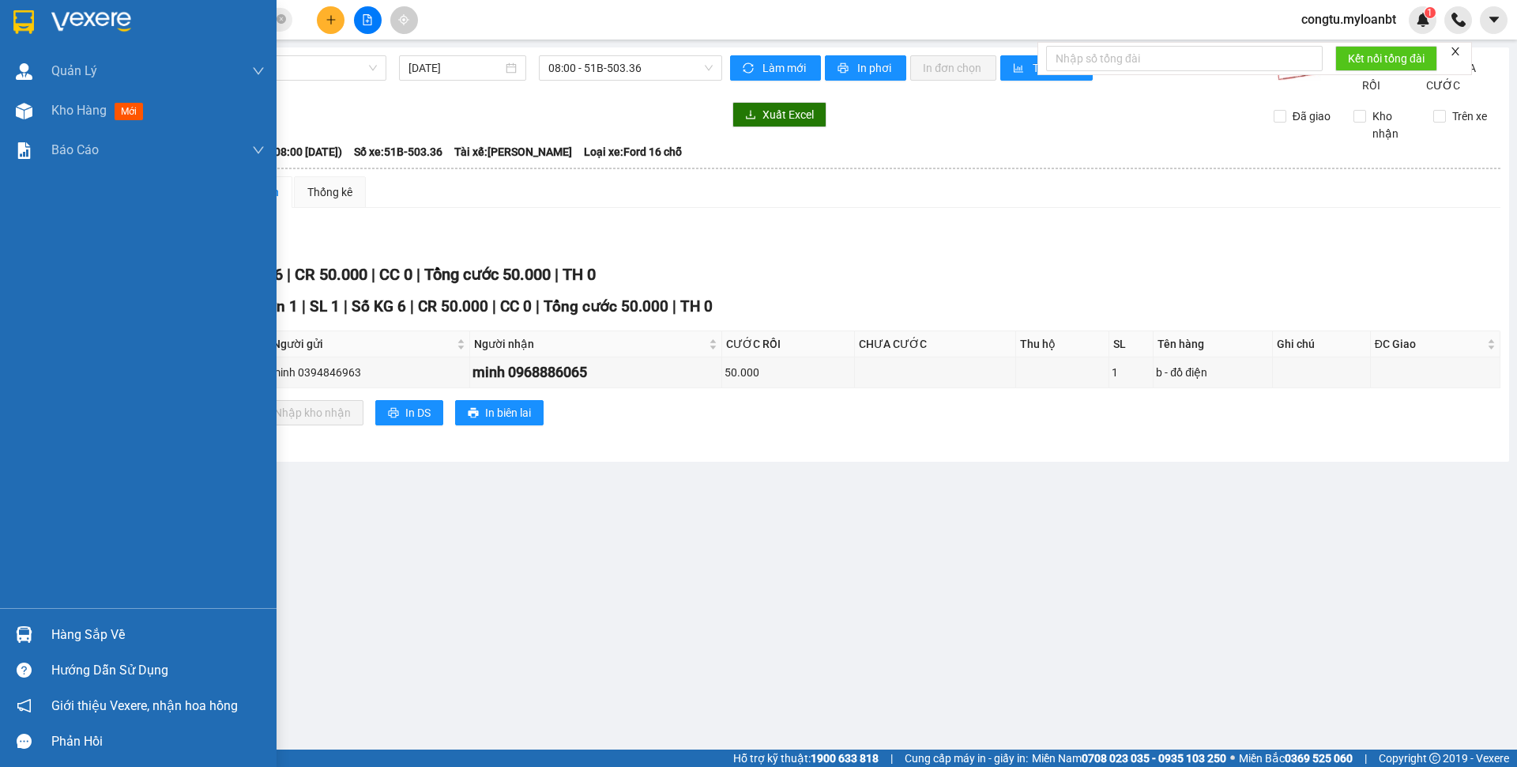
drag, startPoint x: 73, startPoint y: 625, endPoint x: 202, endPoint y: 623, distance: 128.8
click at [73, 623] on div "Hàng sắp về" at bounding box center [157, 635] width 213 height 24
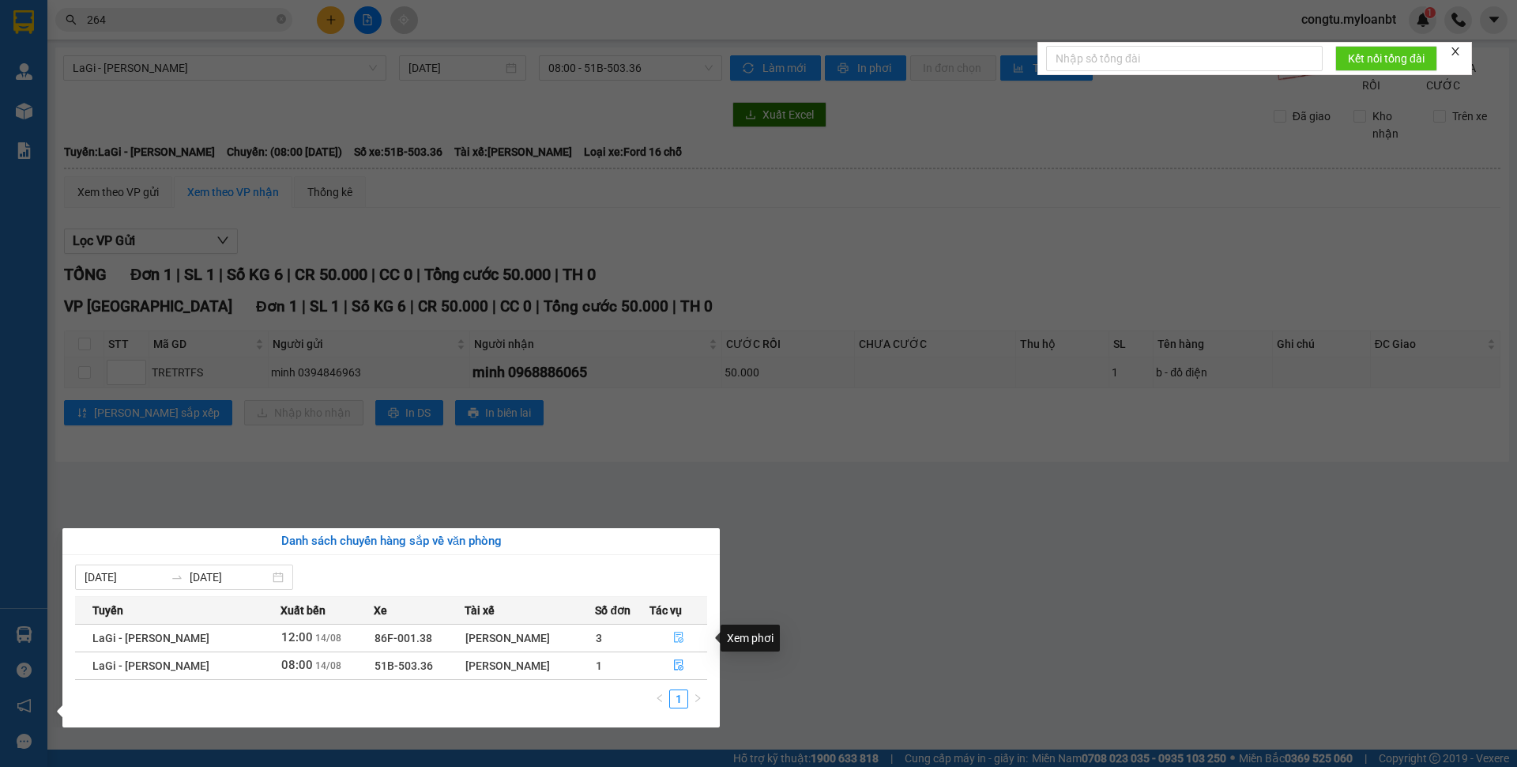
click at [674, 636] on icon "file-done" at bounding box center [678, 636] width 11 height 11
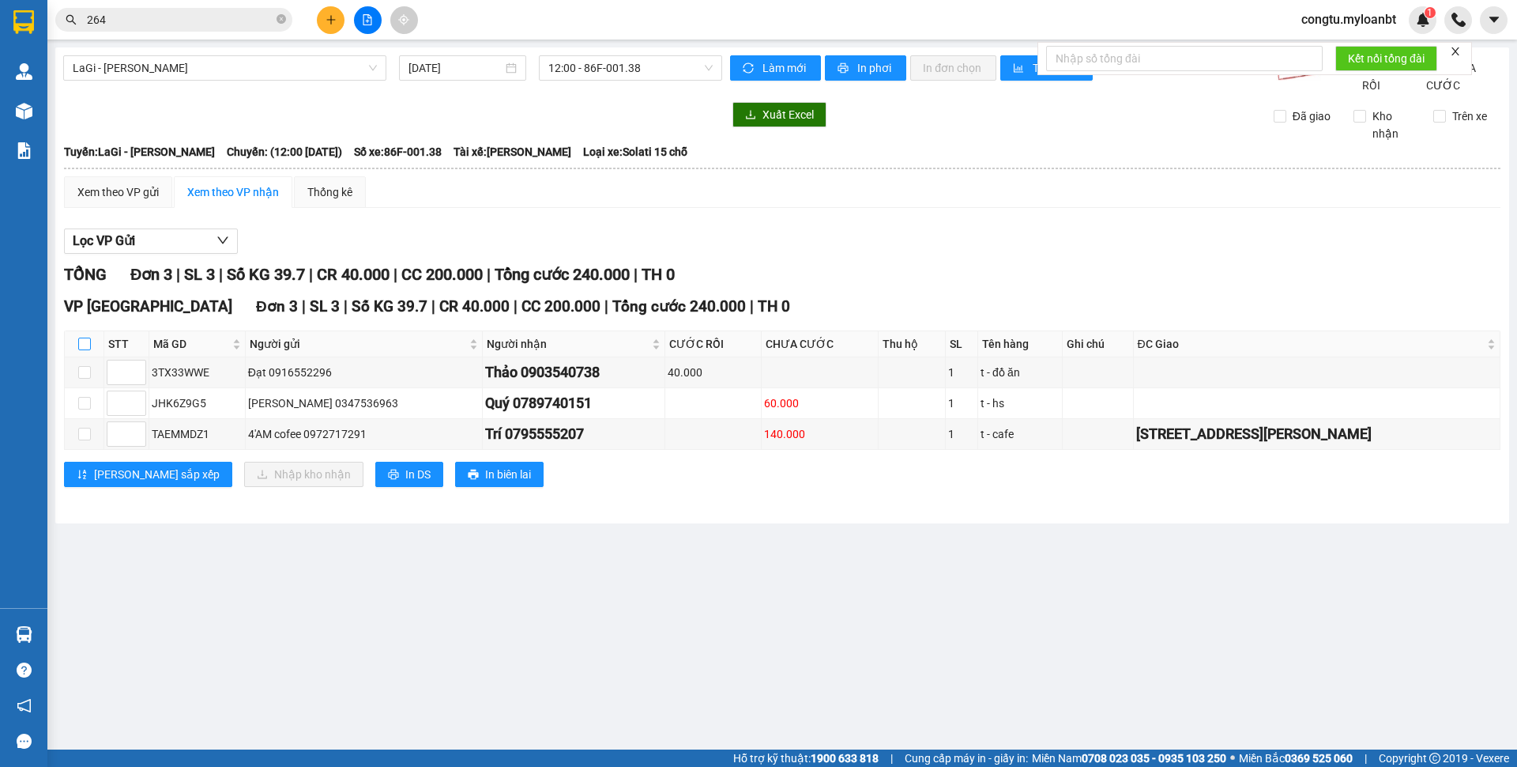
click at [82, 350] on input "checkbox" at bounding box center [84, 343] width 13 height 13
checkbox input "true"
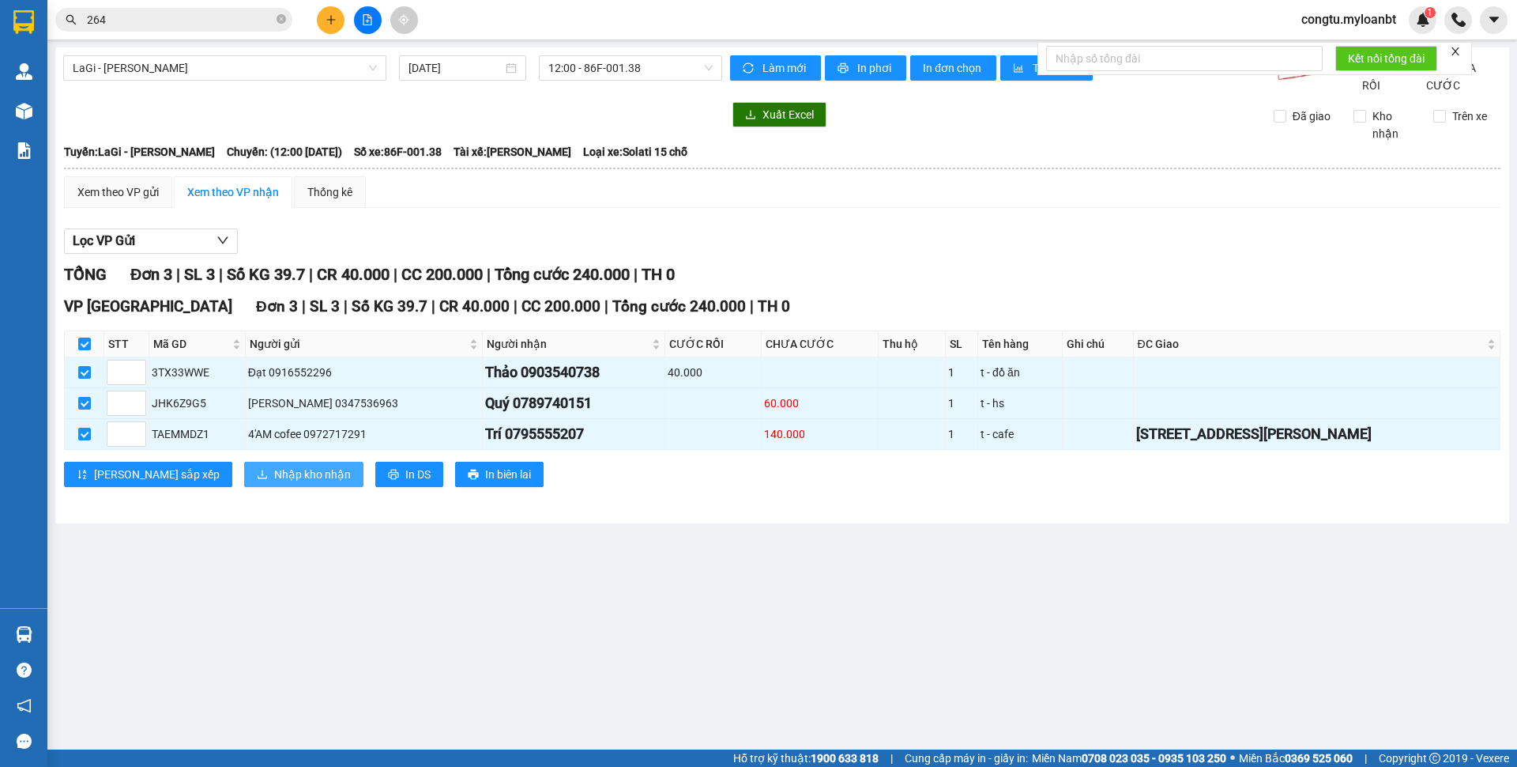
click at [274, 483] on span "Nhập kho nhận" at bounding box center [312, 473] width 77 height 17
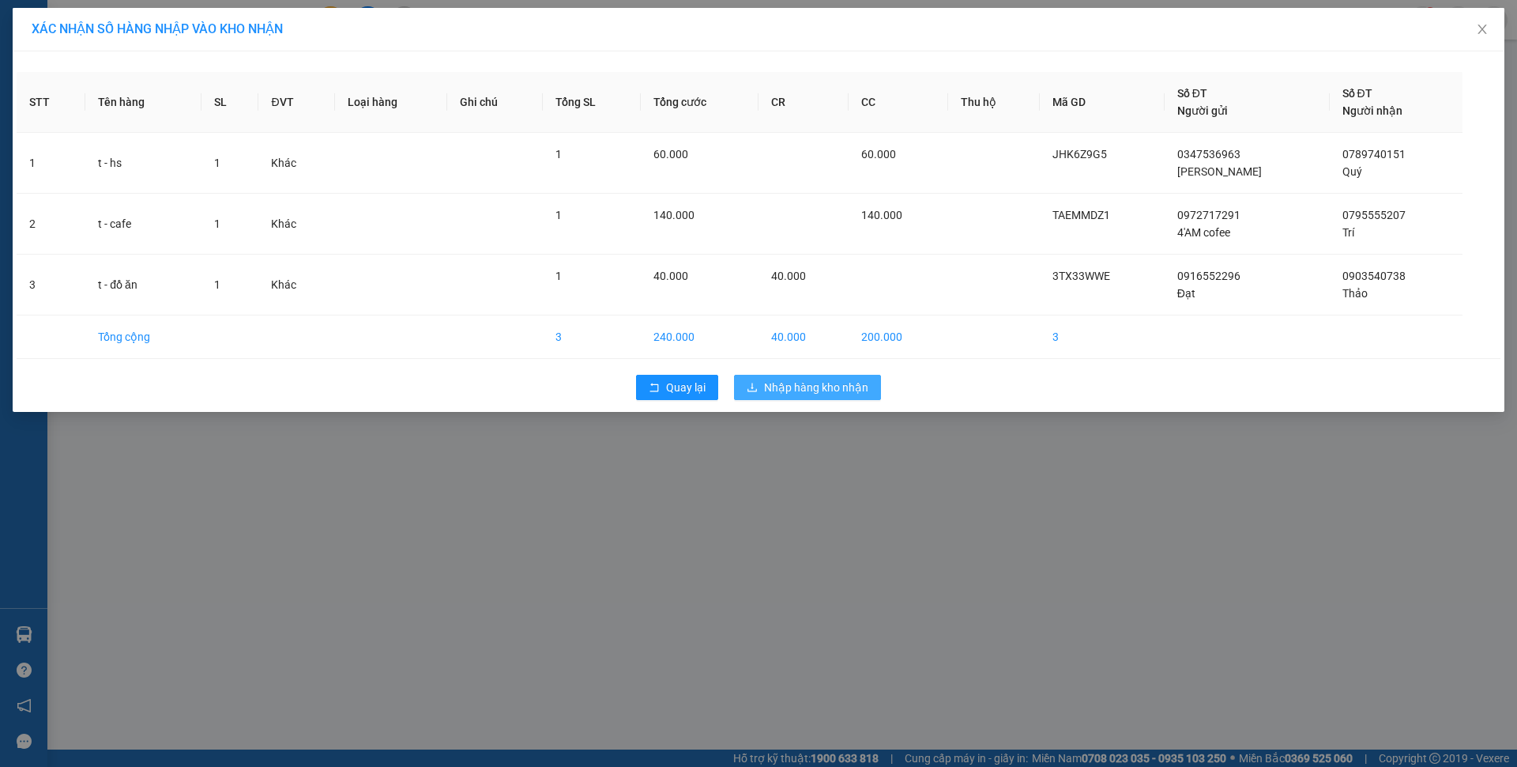
click at [839, 379] on span "Nhập hàng kho nhận" at bounding box center [816, 387] width 104 height 17
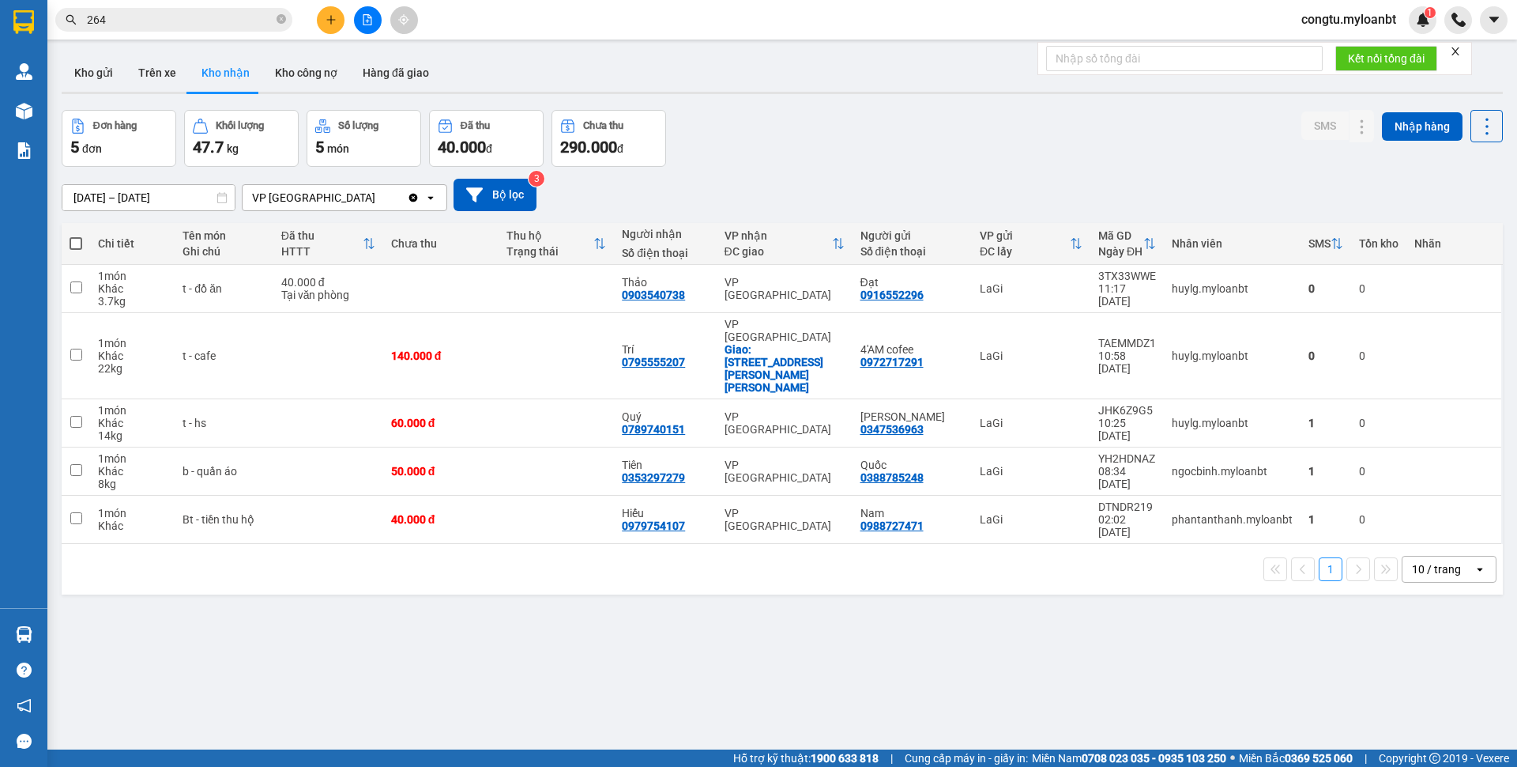
click at [916, 138] on div "Đơn hàng 5 đơn Khối lượng 47.7 kg Số lượng 5 món Đã thu 40.000 đ Chưa thu 290.0…" at bounding box center [783, 138] width 1442 height 57
click at [1351, 291] on button at bounding box center [1362, 289] width 22 height 28
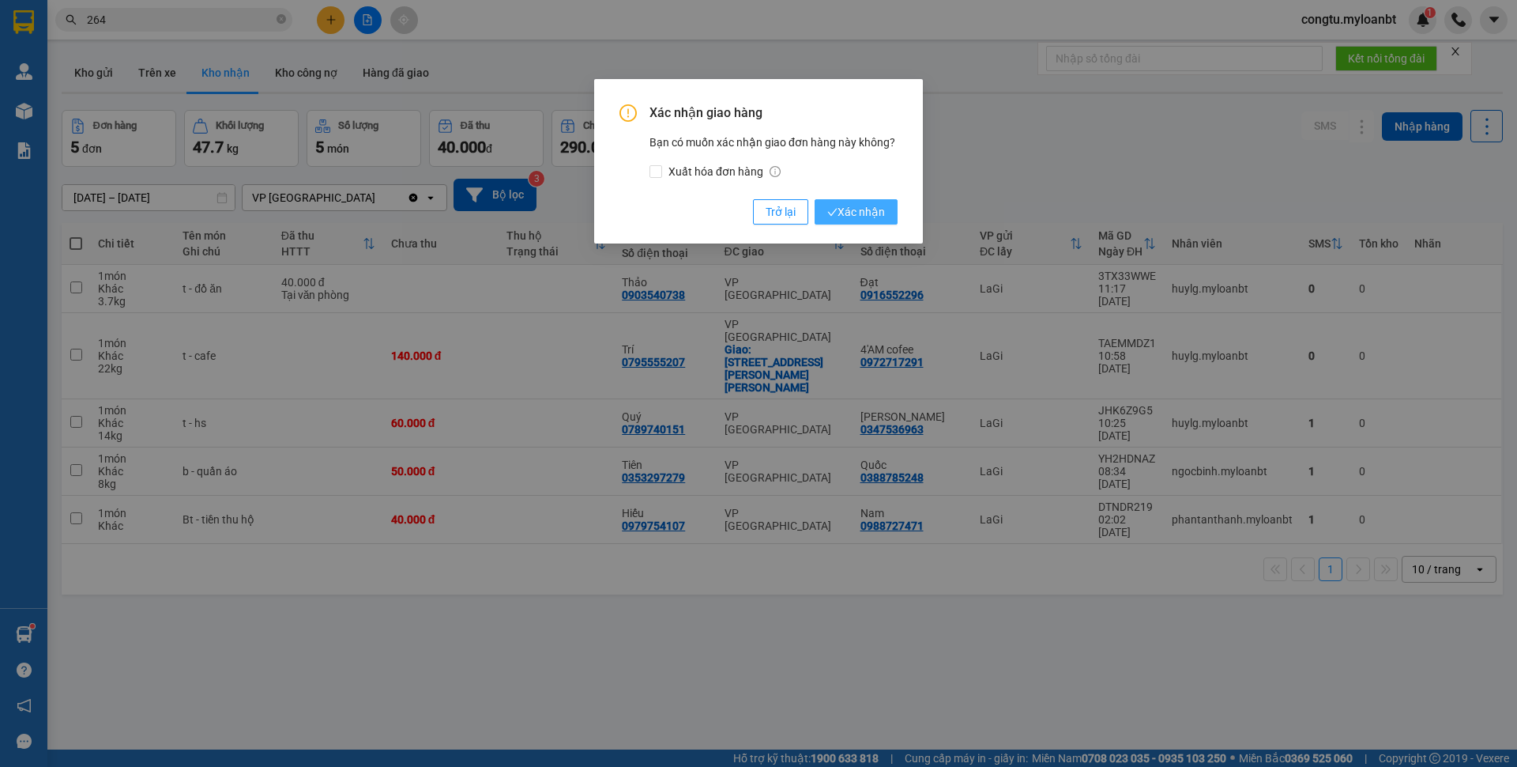
click at [846, 216] on span "Xác nhận" at bounding box center [856, 211] width 58 height 17
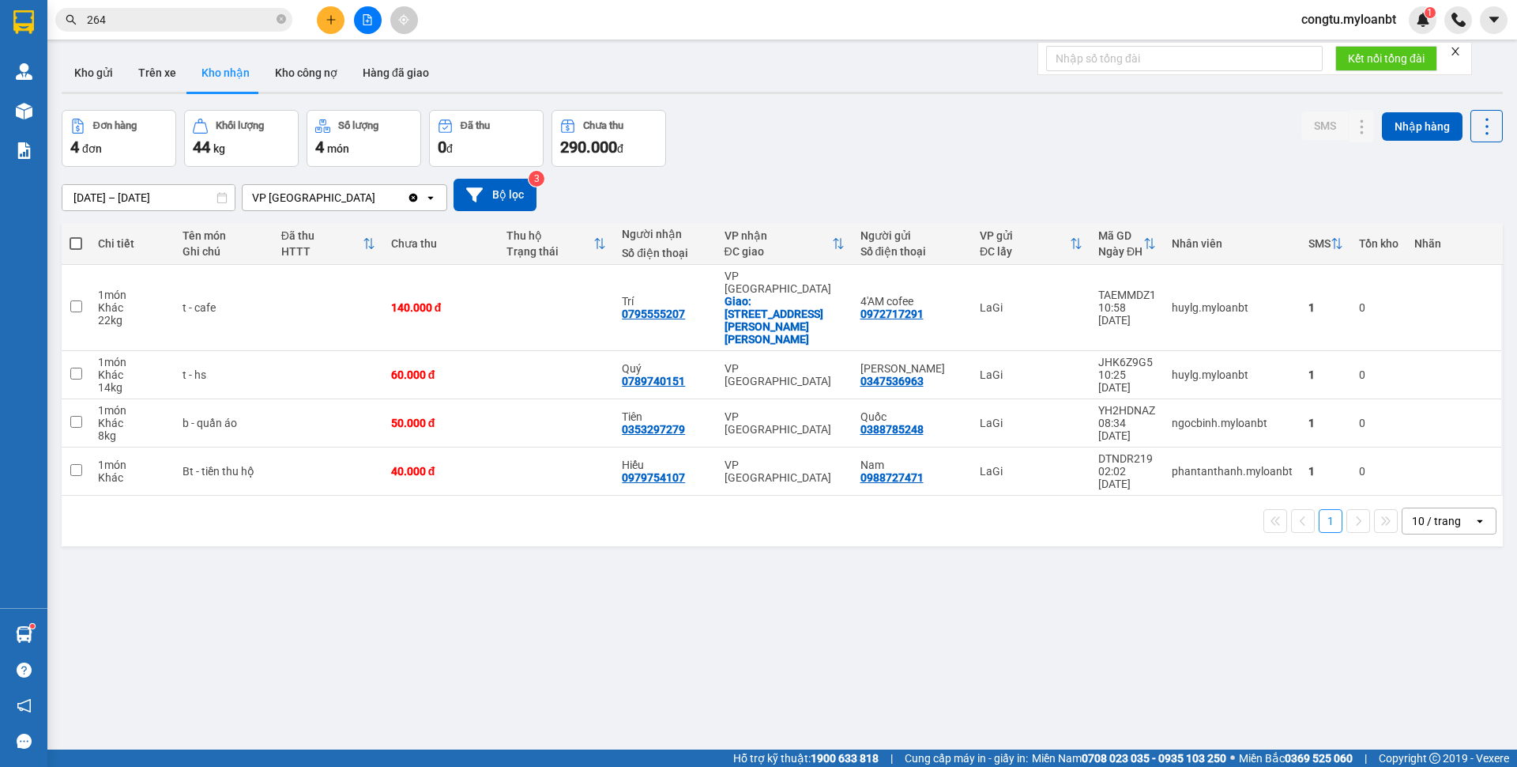
click at [870, 168] on div "[DATE] – [DATE] Press the down arrow key to interact with the calendar and sele…" at bounding box center [783, 195] width 1442 height 56
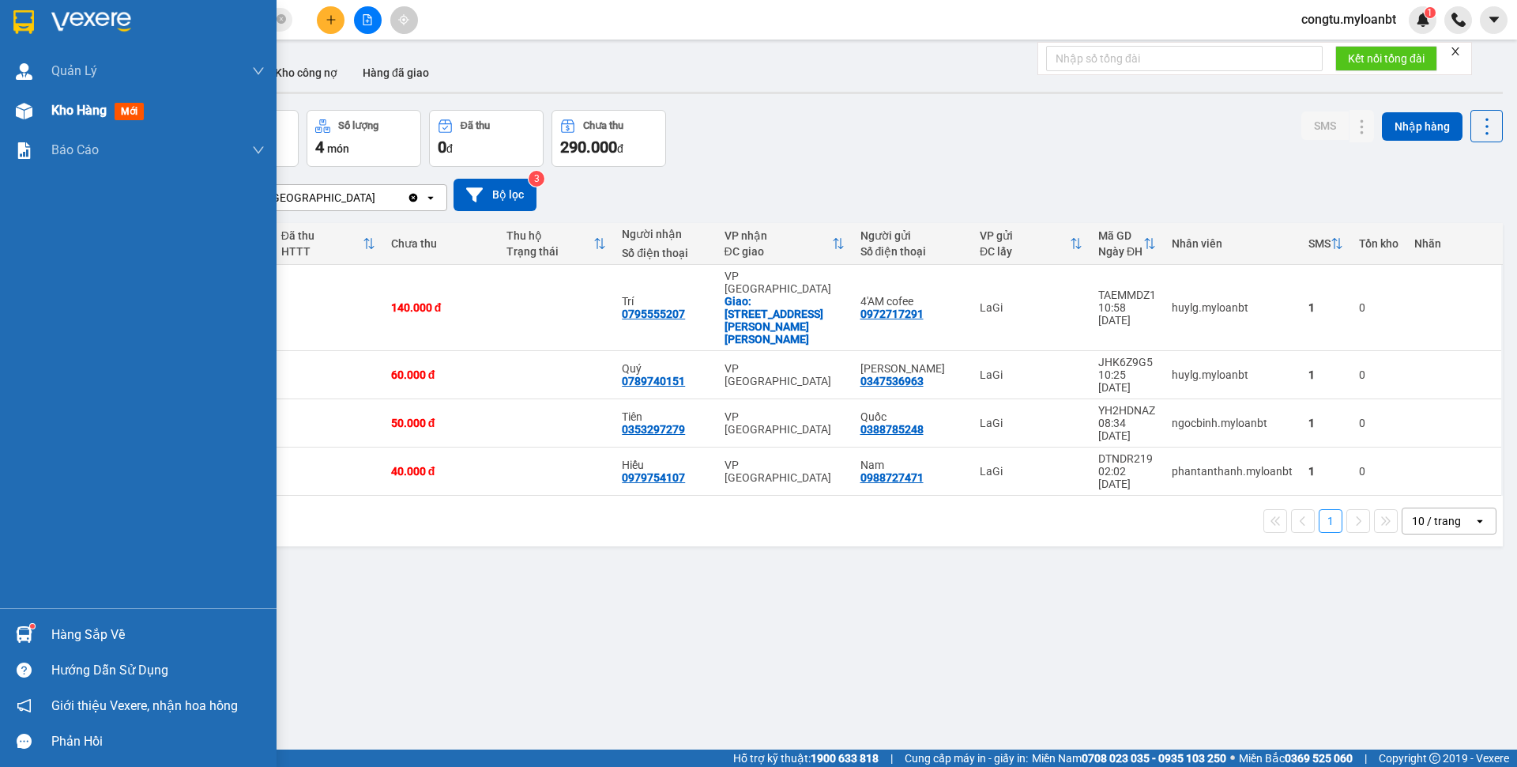
click at [85, 114] on span "Kho hàng" at bounding box center [78, 110] width 55 height 15
